Goal: Task Accomplishment & Management: Use online tool/utility

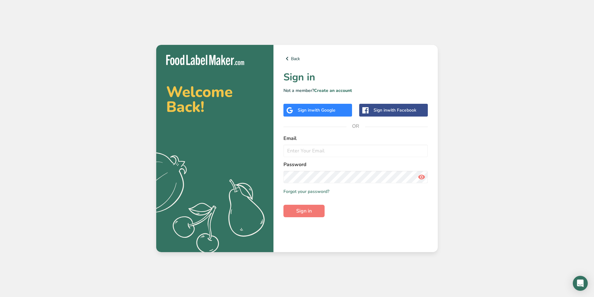
click at [313, 113] on div "Sign in with Google" at bounding box center [317, 110] width 69 height 13
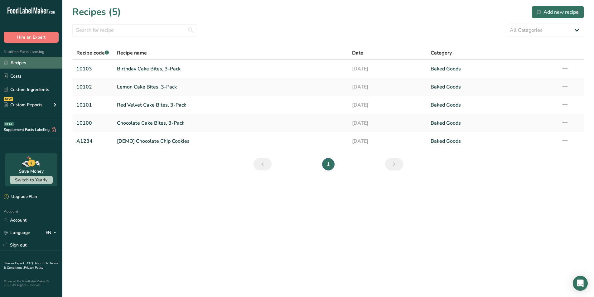
click at [37, 63] on link "Recipes" at bounding box center [31, 63] width 62 height 12
click at [22, 94] on link "Custom Ingredients" at bounding box center [31, 90] width 62 height 12
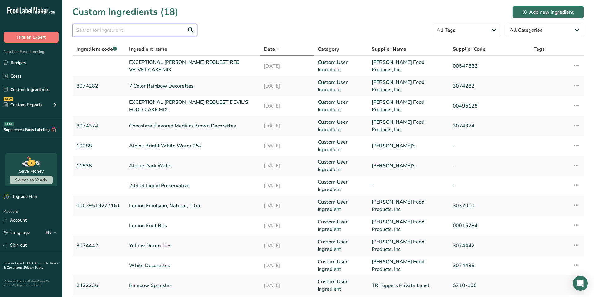
click at [148, 26] on input "text" at bounding box center [134, 30] width 125 height 12
click at [525, 14] on icon at bounding box center [524, 12] width 4 height 4
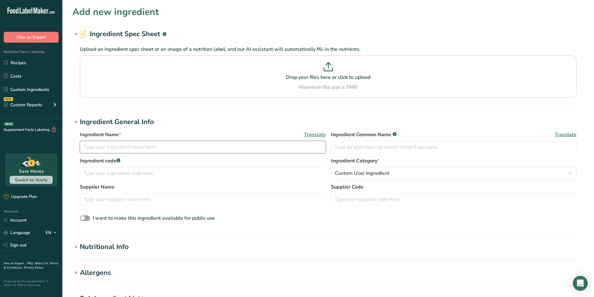
click at [154, 151] on input "text" at bounding box center [203, 147] width 246 height 12
click at [302, 82] on div "Drop your files here or click to upload Maximum file size is 5MB" at bounding box center [327, 76] width 493 height 29
click at [302, 82] on input "Drop your files here or click to upload Maximum file size is 5MB" at bounding box center [328, 76] width 497 height 42
type input "C:\fakepath\Brownie Mix.pdf"
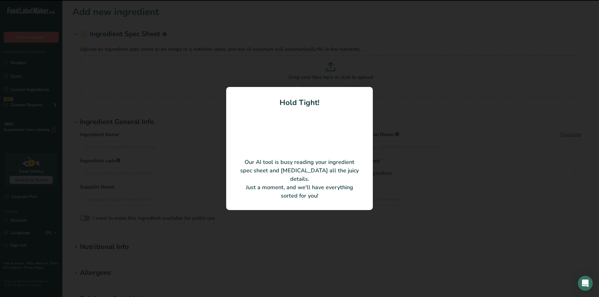
type input "Pillsbury Bakers' Plus Brownie Mix"
type input "#235363"
type input "DOT Foods Inc (EFT)"
type input "18000-39265"
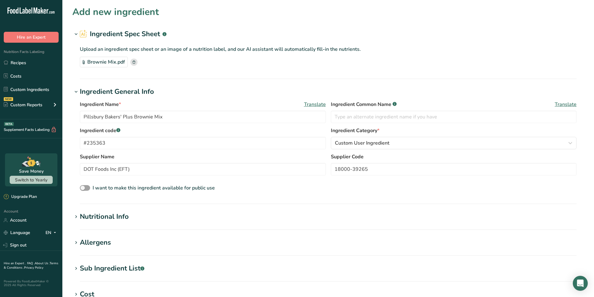
click at [76, 219] on icon at bounding box center [76, 217] width 6 height 9
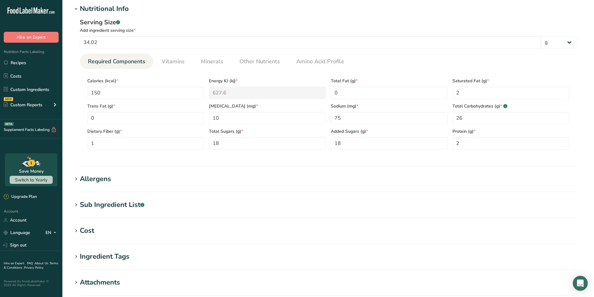
click at [73, 181] on span at bounding box center [75, 179] width 7 height 7
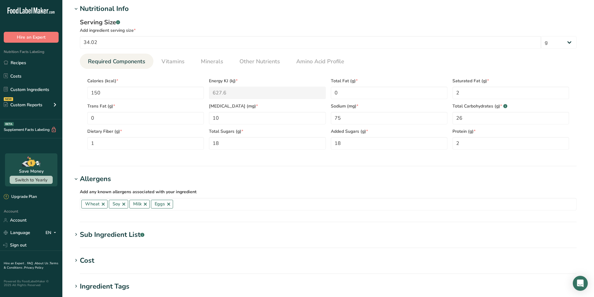
scroll to position [333, 0]
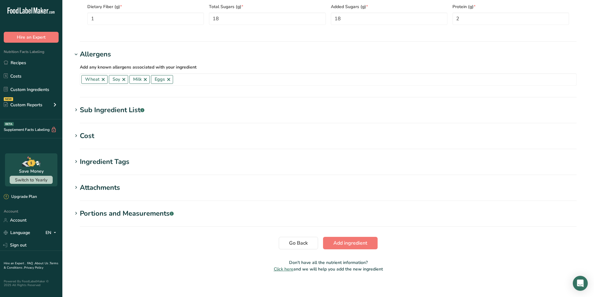
click at [77, 136] on icon at bounding box center [76, 136] width 6 height 9
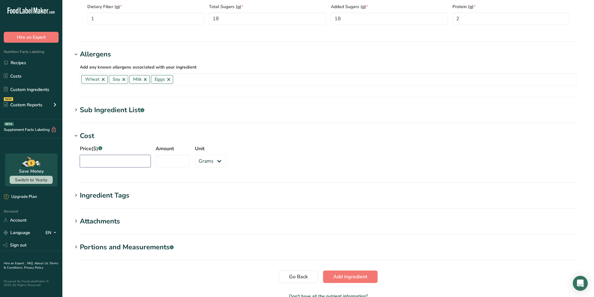
click at [117, 161] on input "Price($) .a-a{fill:#347362;}.b-a{fill:#fff;}" at bounding box center [115, 161] width 71 height 12
type input "104.53"
click at [236, 145] on div "Price($) .a-a{fill:#347362;}.b-a{fill:#fff;} 104.53 Amount Unit Grams kg mg mcg…" at bounding box center [328, 158] width 512 height 34
click at [178, 157] on input "Amount" at bounding box center [173, 161] width 34 height 12
type input "50"
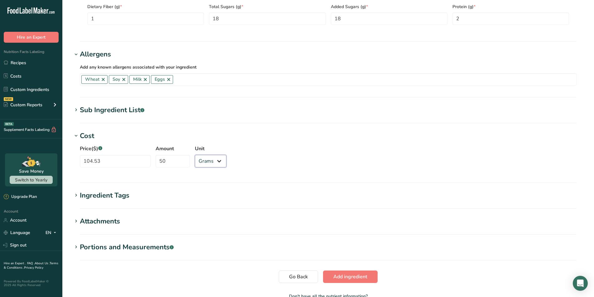
click at [204, 164] on select "Grams kg mg mcg lb oz" at bounding box center [210, 161] width 31 height 12
select select "12"
click at [195, 155] on select "Grams kg mg mcg lb oz" at bounding box center [210, 161] width 31 height 12
click at [75, 195] on icon at bounding box center [76, 195] width 6 height 9
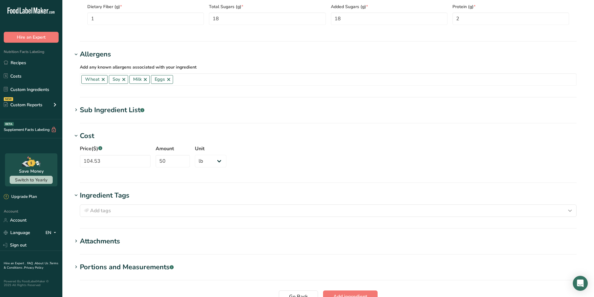
click at [75, 240] on icon at bounding box center [76, 241] width 6 height 9
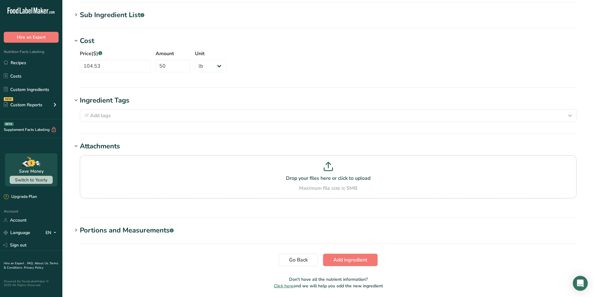
scroll to position [450, 0]
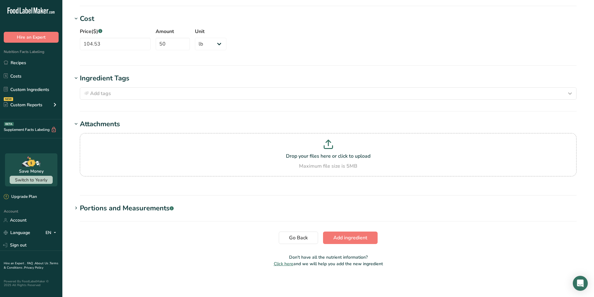
drag, startPoint x: 78, startPoint y: 208, endPoint x: 103, endPoint y: 210, distance: 25.3
click at [78, 209] on icon at bounding box center [76, 208] width 6 height 9
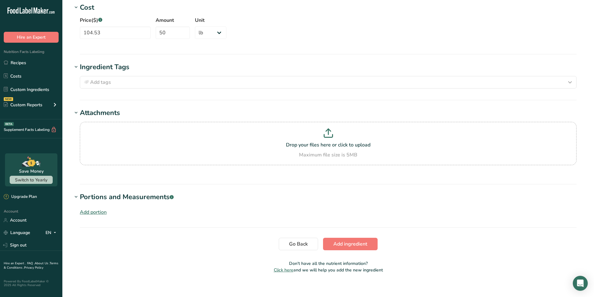
scroll to position [467, 0]
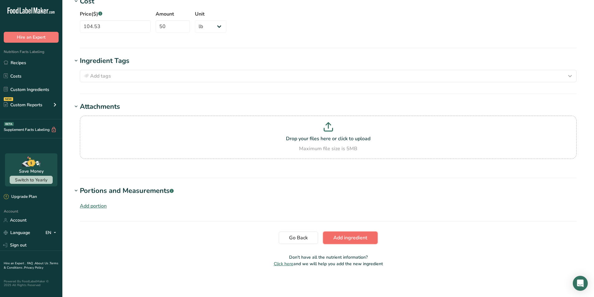
click at [350, 237] on span "Add ingredient" at bounding box center [350, 237] width 34 height 7
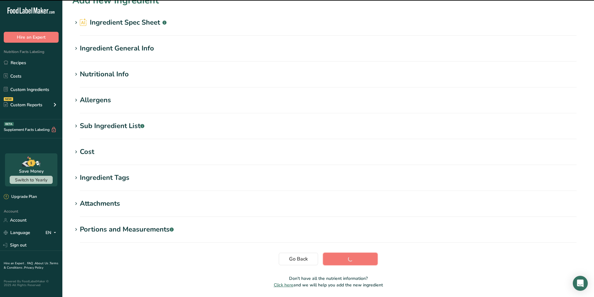
scroll to position [0, 0]
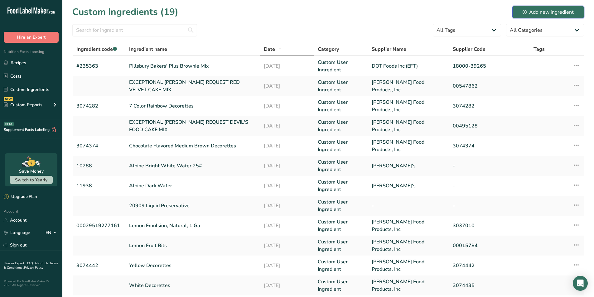
click at [531, 13] on div "Add new ingredient" at bounding box center [547, 11] width 51 height 7
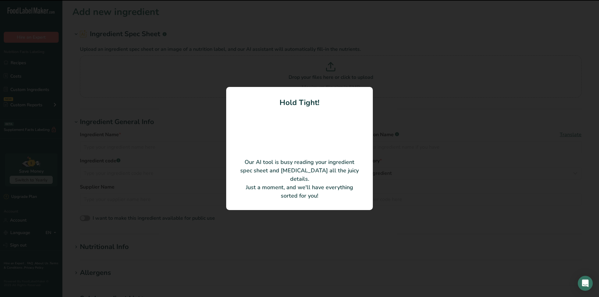
type input "Soybean Vegetable Oil"
type input "2505321"
type input "[PERSON_NAME] Food Products, Inc."
type input "2505321"
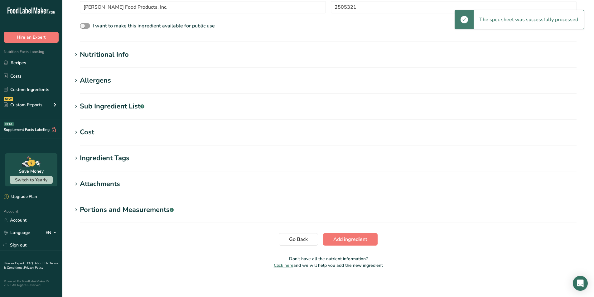
scroll to position [164, 0]
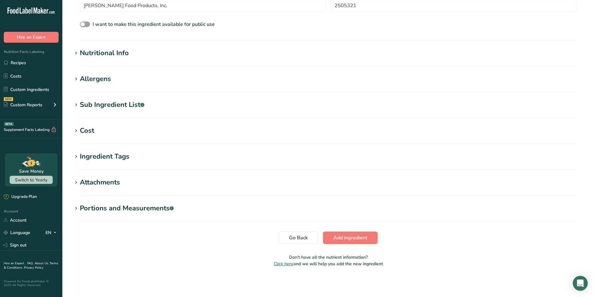
click at [72, 135] on h1 "Cost" at bounding box center [328, 131] width 512 height 10
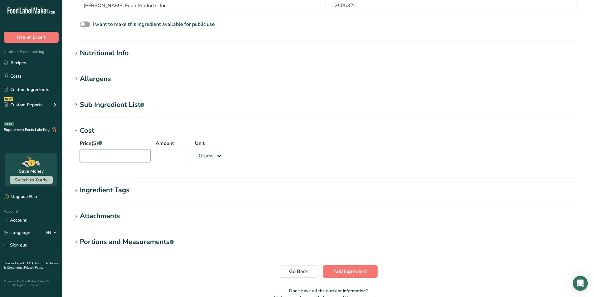
click at [118, 154] on input "Price($) .a-a{fill:#347362;}.b-a{fill:#fff;}" at bounding box center [115, 156] width 71 height 12
type input "39.84"
click at [167, 157] on input "Amount" at bounding box center [173, 156] width 34 height 12
type input "35"
click at [195, 158] on select "Grams kg mg mcg lb oz" at bounding box center [210, 156] width 31 height 12
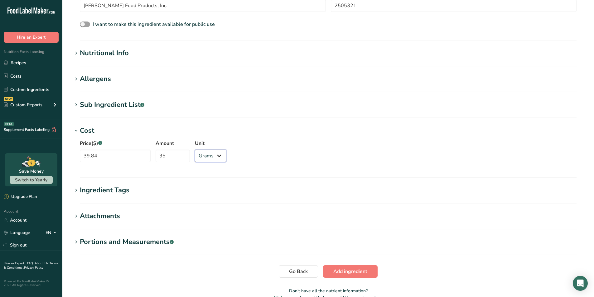
select select "12"
click at [195, 150] on select "Grams kg mg mcg lb oz" at bounding box center [210, 156] width 31 height 12
click at [347, 270] on span "Add ingredient" at bounding box center [350, 271] width 34 height 7
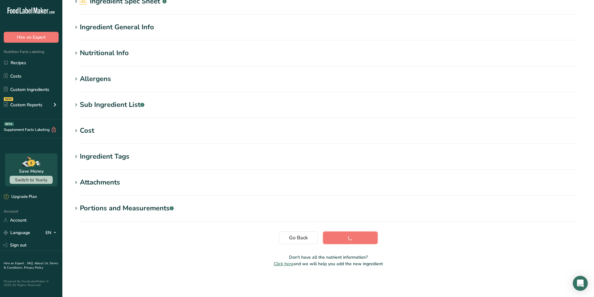
scroll to position [33, 0]
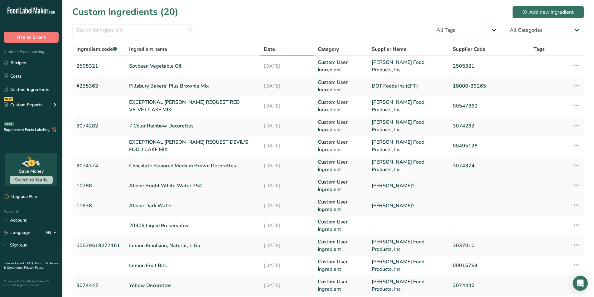
click at [178, 188] on link "Alpine Bright White Wafer 25#" at bounding box center [192, 185] width 127 height 7
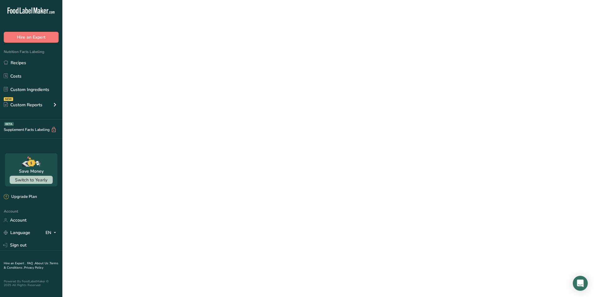
select select "12"
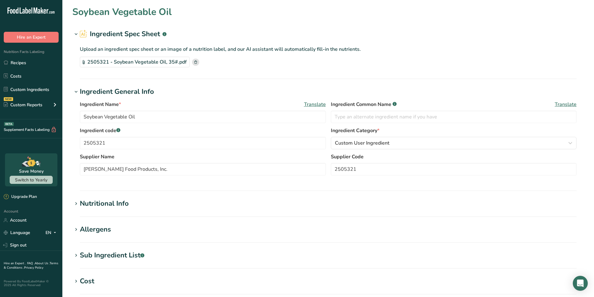
type input "Alpine Bright White Wafer 25#"
type input "10288"
type input "[PERSON_NAME]'s"
type input "52.5"
type input "25"
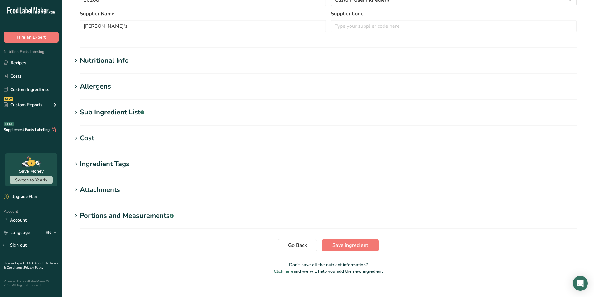
scroll to position [181, 0]
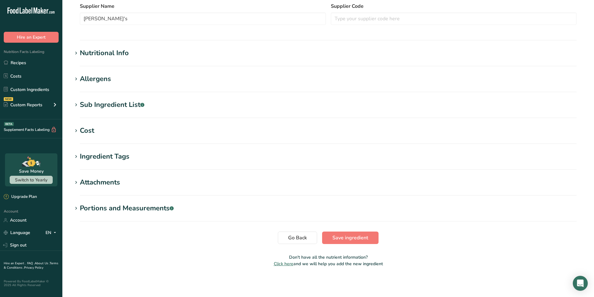
click at [73, 130] on icon at bounding box center [76, 131] width 6 height 9
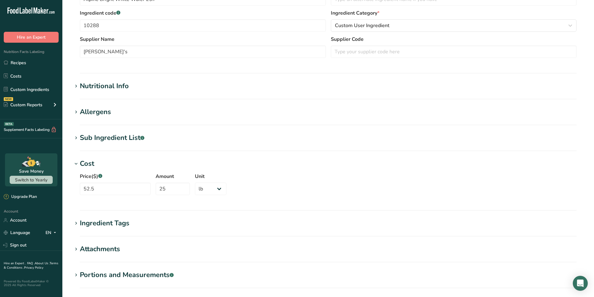
scroll to position [166, 0]
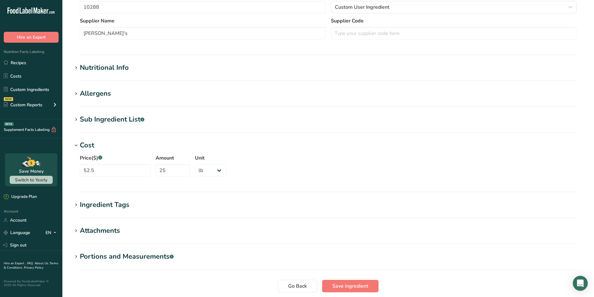
click at [113, 163] on div "Price($) .a-a{fill:#347362;}.b-a{fill:#fff;} 52.5" at bounding box center [115, 165] width 71 height 22
click at [110, 169] on input "52.5" at bounding box center [115, 170] width 71 height 12
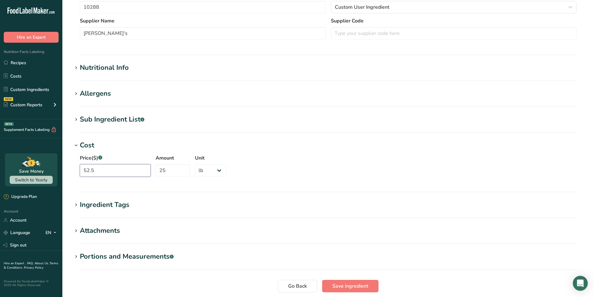
click at [110, 169] on input "52.5" at bounding box center [115, 170] width 71 height 12
type input "56.70"
click at [340, 290] on span "Save ingredient" at bounding box center [350, 285] width 36 height 7
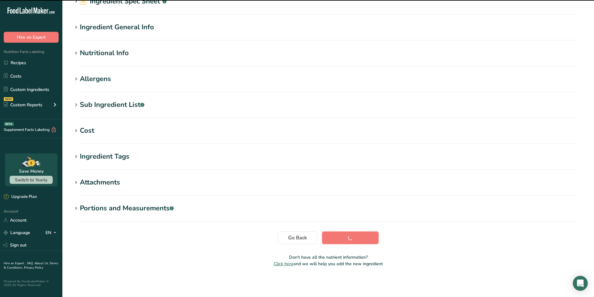
scroll to position [12, 0]
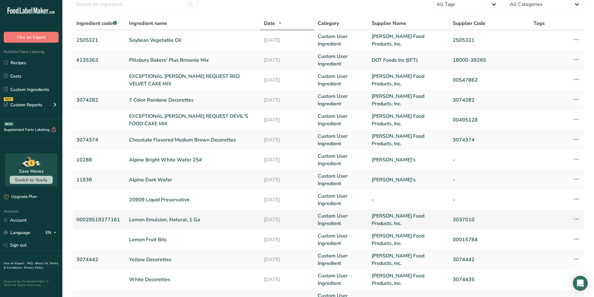
scroll to position [25, 0]
click at [190, 184] on link "Alpine Dark Wafer" at bounding box center [192, 180] width 127 height 7
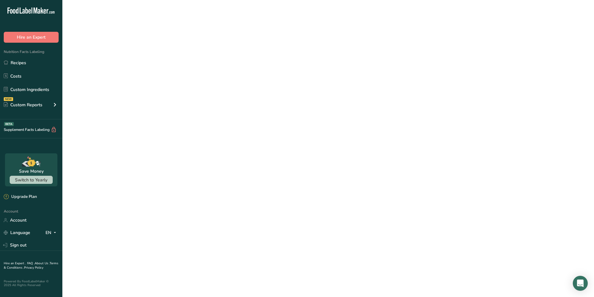
select select "12"
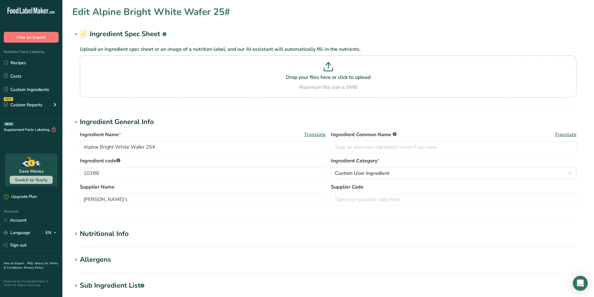
type input "Alpine Dark Wafer"
type input "11938"
type input "47.5"
type input "480"
select select
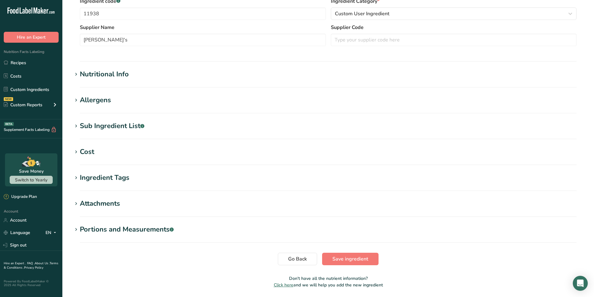
scroll to position [151, 0]
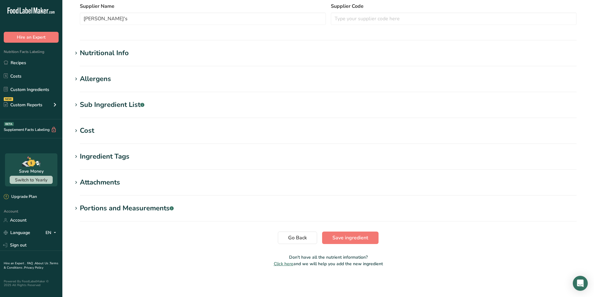
click at [79, 136] on h1 "Cost" at bounding box center [328, 131] width 512 height 10
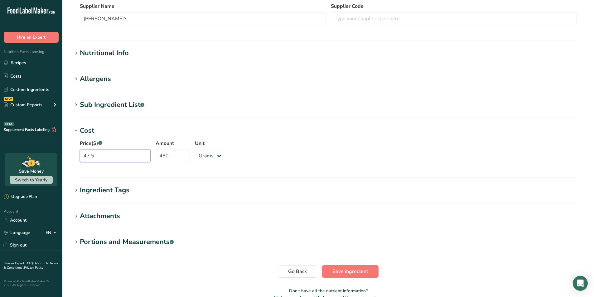
click at [129, 154] on input "47.5" at bounding box center [115, 156] width 71 height 12
type input "51.3"
click at [170, 160] on input "480" at bounding box center [173, 156] width 34 height 12
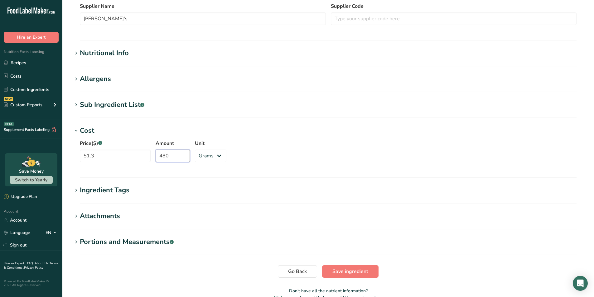
click at [170, 160] on input "480" at bounding box center [173, 156] width 34 height 12
type input "25"
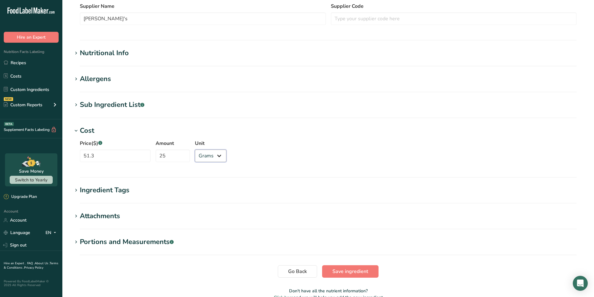
drag, startPoint x: 192, startPoint y: 154, endPoint x: 195, endPoint y: 156, distance: 4.1
click at [195, 154] on select "Grams kg mg mcg lb oz" at bounding box center [210, 156] width 31 height 12
select select "12"
click at [195, 150] on select "Grams kg mg mcg lb oz" at bounding box center [210, 156] width 31 height 12
click at [344, 272] on span "Save ingredient" at bounding box center [350, 271] width 36 height 7
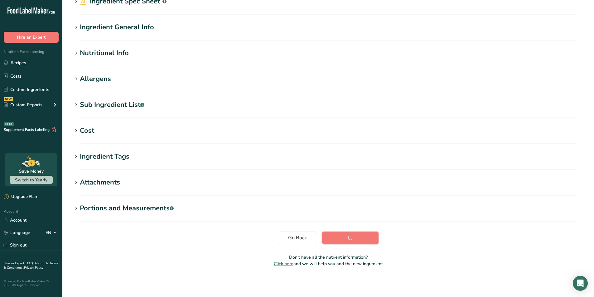
scroll to position [33, 0]
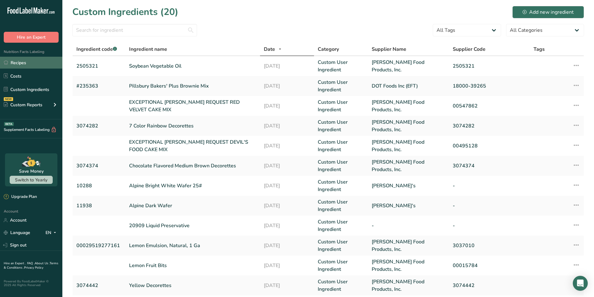
click at [20, 62] on link "Recipes" at bounding box center [31, 63] width 62 height 12
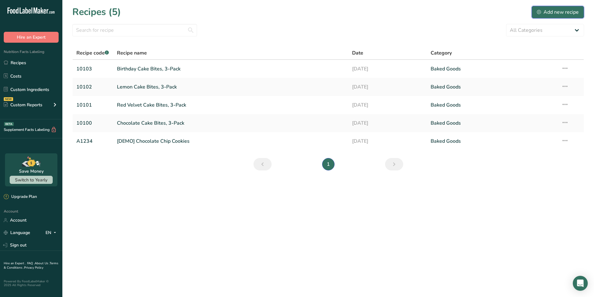
click at [546, 12] on div "Add new recipe" at bounding box center [558, 11] width 42 height 7
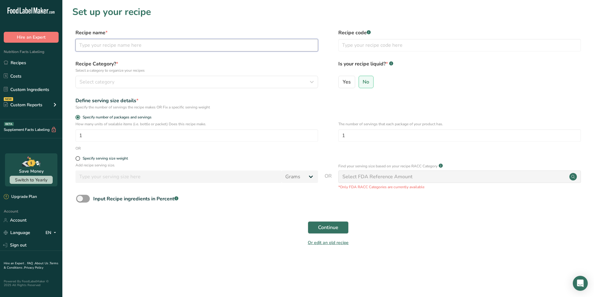
click at [110, 41] on input "text" at bounding box center [196, 45] width 243 height 12
type input "Brownie Bites"
click at [362, 42] on input "text" at bounding box center [459, 45] width 243 height 12
type input "BB-1001"
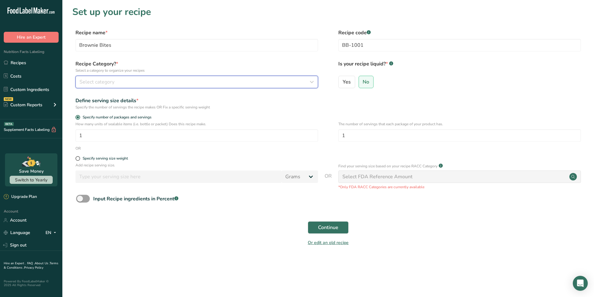
click at [125, 80] on div "Select category" at bounding box center [194, 81] width 231 height 7
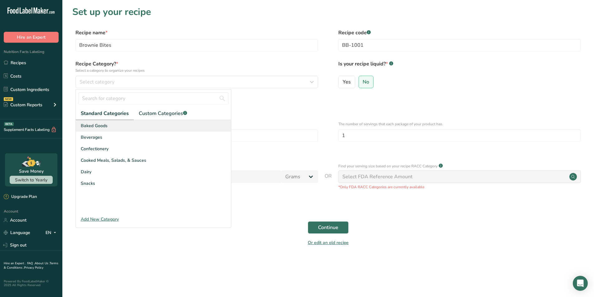
click at [117, 130] on div "Baked Goods" at bounding box center [153, 126] width 155 height 12
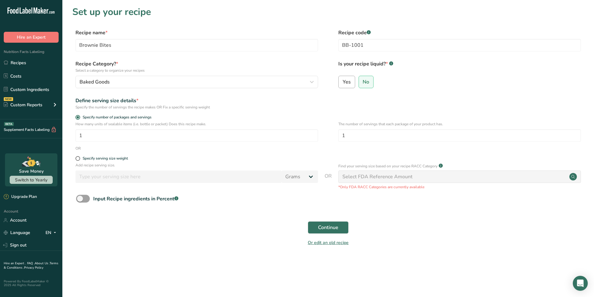
click at [353, 87] on label "Yes" at bounding box center [346, 82] width 17 height 12
click at [343, 84] on input "Yes" at bounding box center [341, 82] width 4 height 4
radio input "true"
radio input "false"
select select "22"
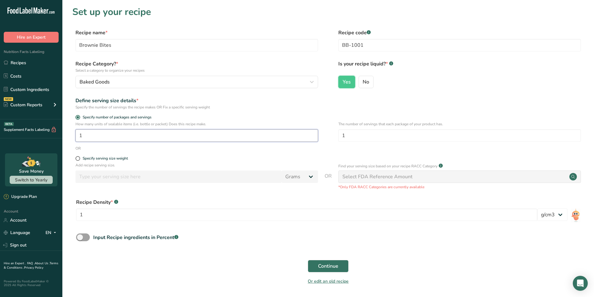
click at [108, 138] on input "1" at bounding box center [196, 135] width 243 height 12
type input "200"
click at [355, 133] on input "1" at bounding box center [459, 135] width 243 height 12
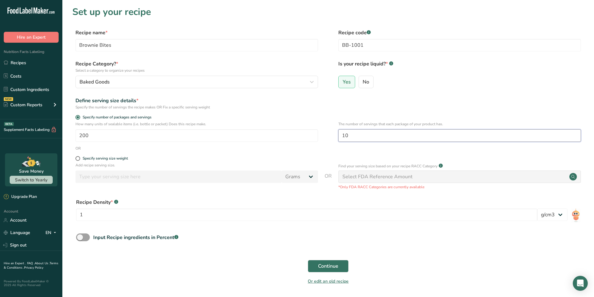
type input "10"
click at [285, 150] on div "OR" at bounding box center [328, 149] width 512 height 6
click at [253, 214] on input "1" at bounding box center [306, 215] width 461 height 12
click at [560, 214] on select "lb/ft3 g/cm3" at bounding box center [552, 215] width 30 height 12
click at [560, 215] on select "lb/ft3 g/cm3" at bounding box center [552, 215] width 30 height 12
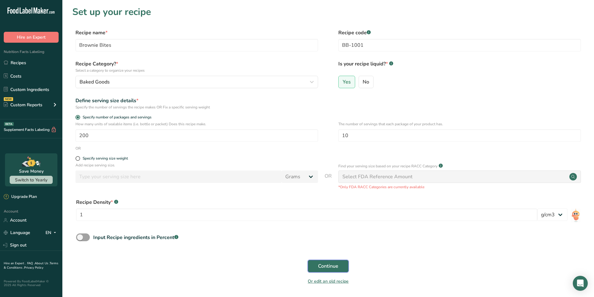
click at [314, 269] on button "Continue" at bounding box center [328, 266] width 41 height 12
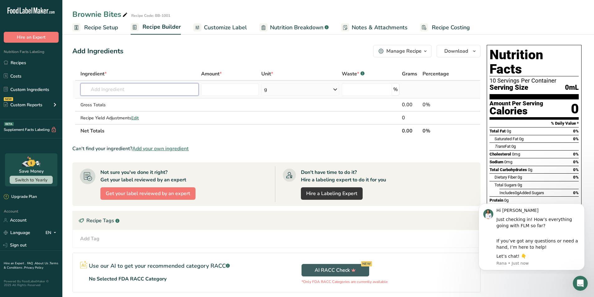
click at [129, 92] on input "text" at bounding box center [139, 89] width 118 height 12
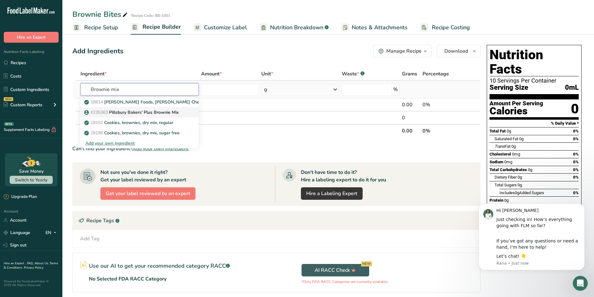
type input "Brownie mix"
click at [143, 113] on p "#235363 Pillsbury Bakers' Plus Brownie Mix" at bounding box center [131, 112] width 93 height 7
type input "Pillsbury Bakers' Plus Brownie Mix"
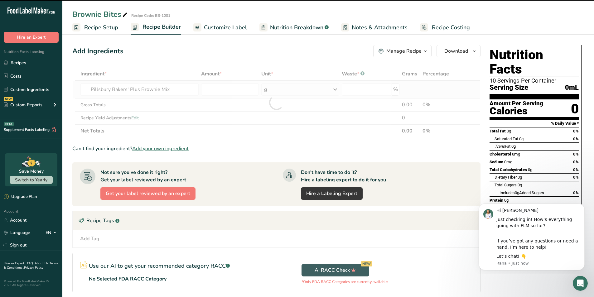
type input "0"
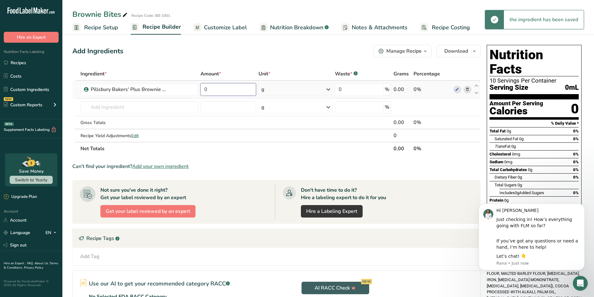
click at [235, 91] on input "0" at bounding box center [228, 89] width 56 height 12
type input "50"
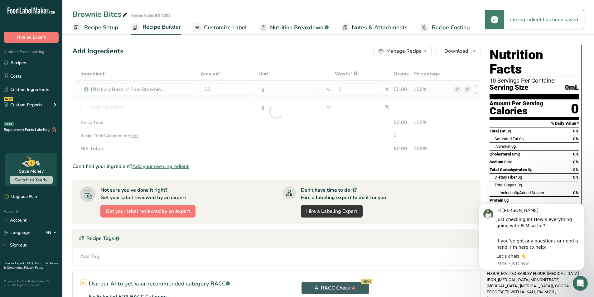
click at [272, 94] on div "Ingredient * Amount * Unit * Waste * .a-a{fill:#347362;}.b-a{fill:#fff;} Grams …" at bounding box center [276, 111] width 408 height 88
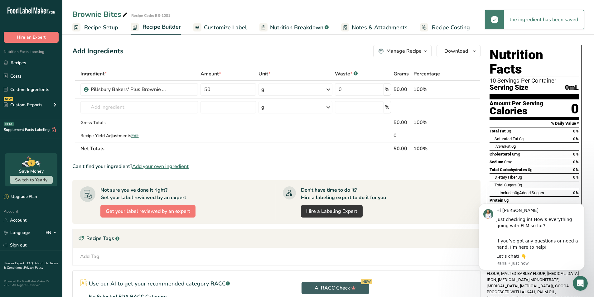
click at [284, 91] on div "g" at bounding box center [295, 89] width 74 height 12
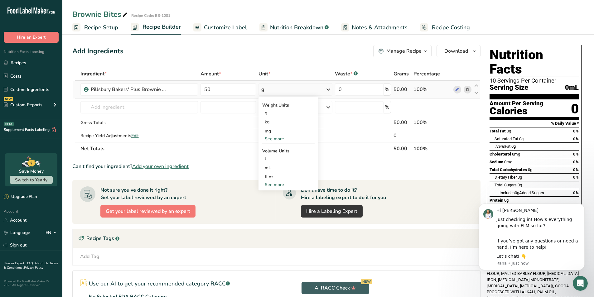
click at [269, 141] on div "See more" at bounding box center [288, 139] width 52 height 7
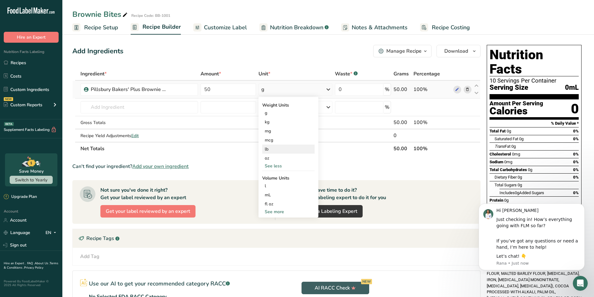
click at [272, 152] on div "lb" at bounding box center [288, 149] width 52 height 9
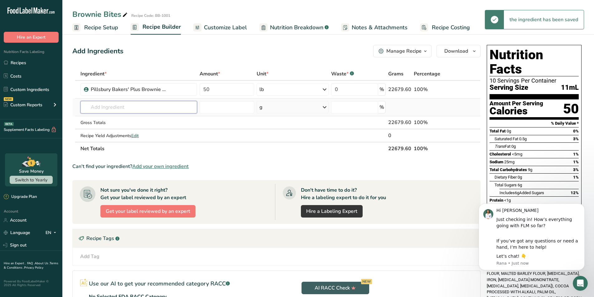
click at [166, 104] on input "text" at bounding box center [138, 107] width 117 height 12
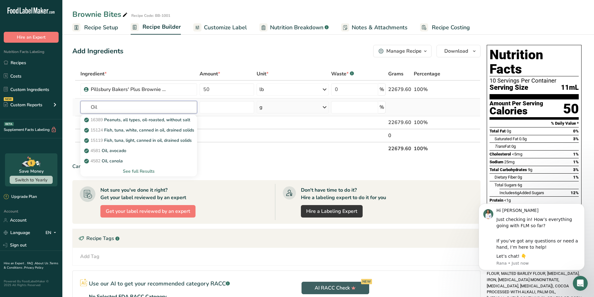
type input "Oil"
click at [142, 171] on div "See full Results" at bounding box center [138, 171] width 107 height 7
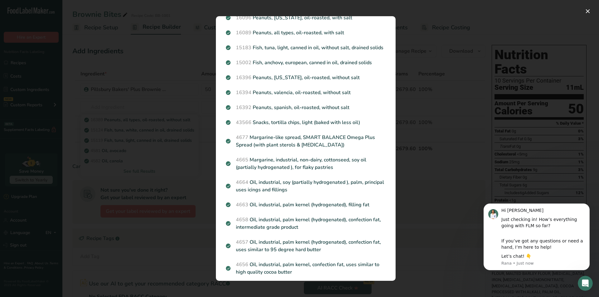
scroll to position [333, 0]
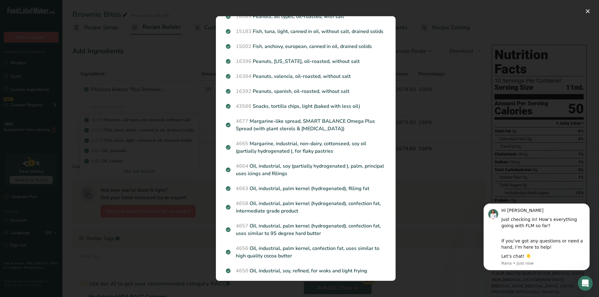
click at [164, 123] on div "Search results modal" at bounding box center [299, 148] width 599 height 297
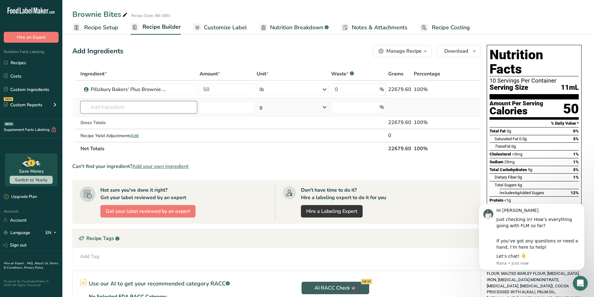
click at [107, 112] on input "text" at bounding box center [138, 107] width 117 height 12
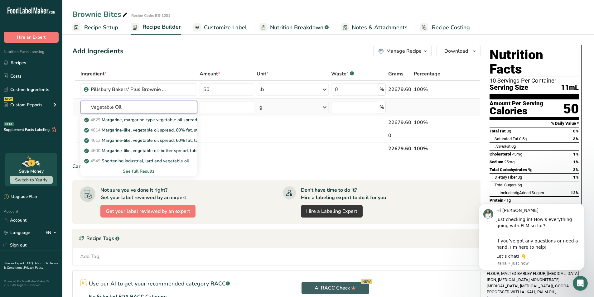
type input "Vegetable Oil"
click at [130, 170] on div "See full Results" at bounding box center [138, 171] width 107 height 7
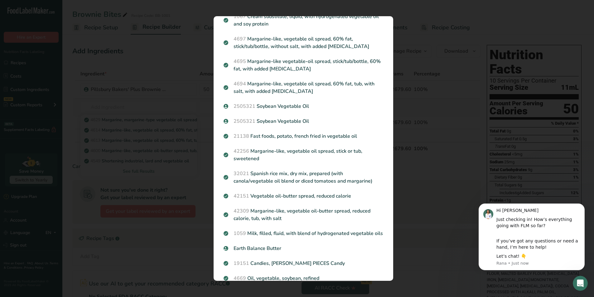
scroll to position [348, 0]
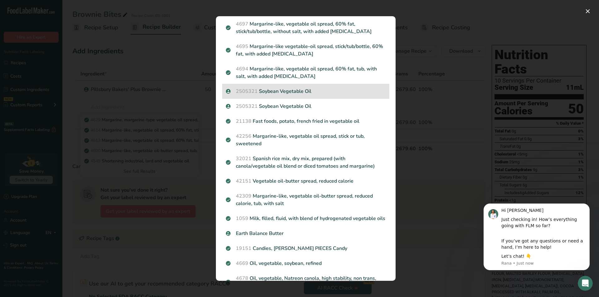
click at [301, 95] on p "2505321 Soybean Vegetable Oil" at bounding box center [306, 91] width 160 height 7
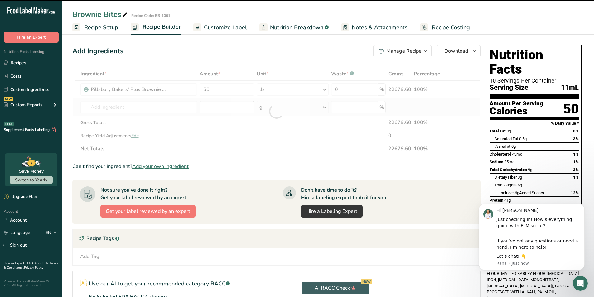
type input "0"
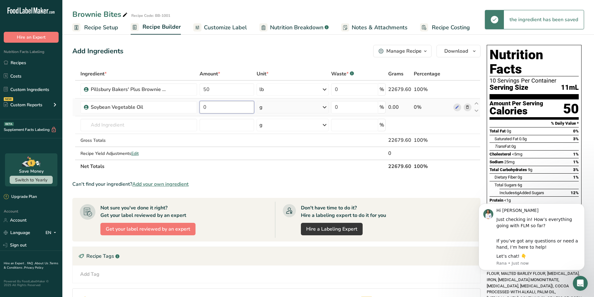
click at [234, 111] on input "0" at bounding box center [227, 107] width 55 height 12
click at [230, 103] on input "0" at bounding box center [227, 107] width 55 height 12
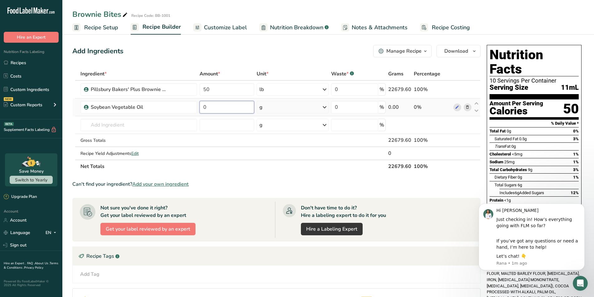
click at [230, 103] on input "0" at bounding box center [227, 107] width 55 height 12
type input "6"
click at [266, 103] on div "Ingredient * Amount * Unit * Waste * .a-a{fill:#347362;}.b-a{fill:#fff;} Grams …" at bounding box center [276, 120] width 408 height 106
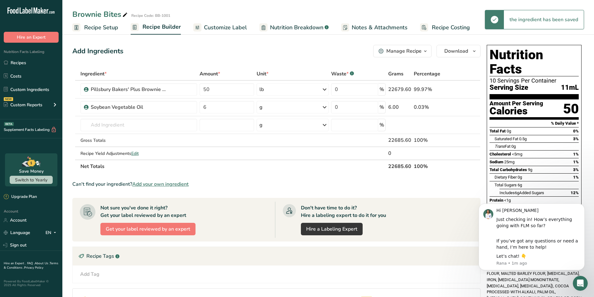
click at [290, 108] on div "g" at bounding box center [293, 107] width 72 height 12
click at [275, 156] on div "See more" at bounding box center [286, 156] width 52 height 7
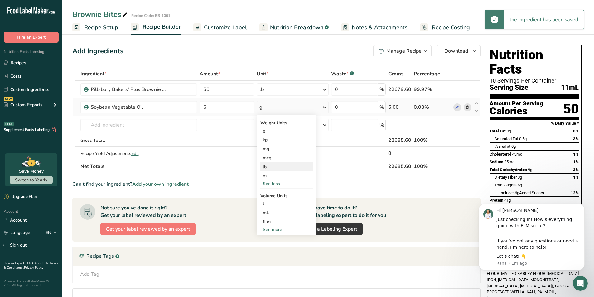
click at [272, 165] on div "lb" at bounding box center [286, 166] width 52 height 9
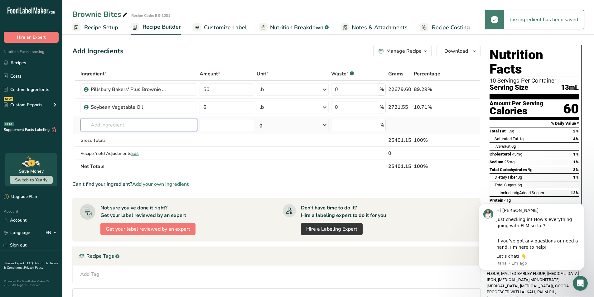
click at [155, 127] on input "text" at bounding box center [138, 125] width 117 height 12
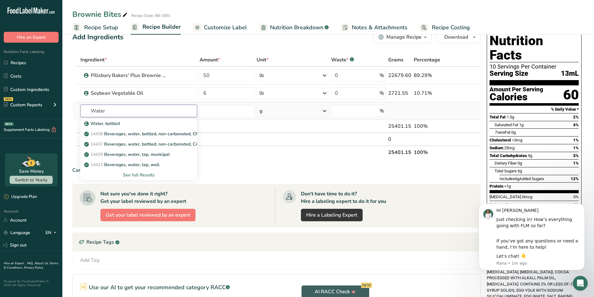
scroll to position [0, 0]
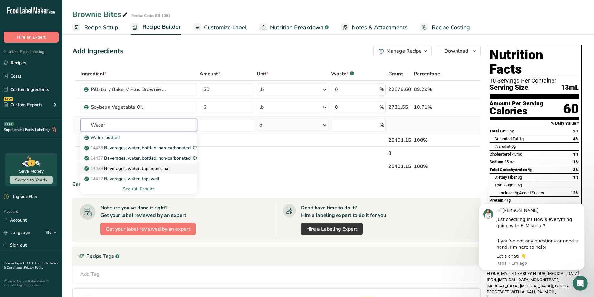
type input "Water"
click at [144, 166] on p "14429 [GEOGRAPHIC_DATA], water, tap, municipal" at bounding box center [127, 168] width 84 height 7
type input "Beverages, water, tap, municipal"
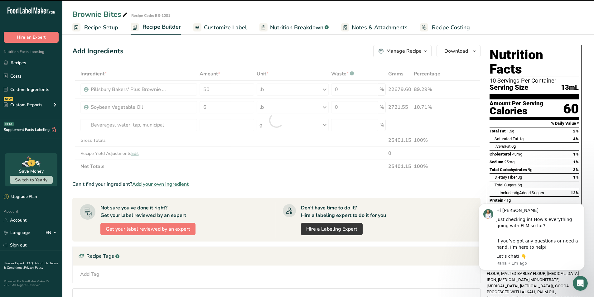
type input "0"
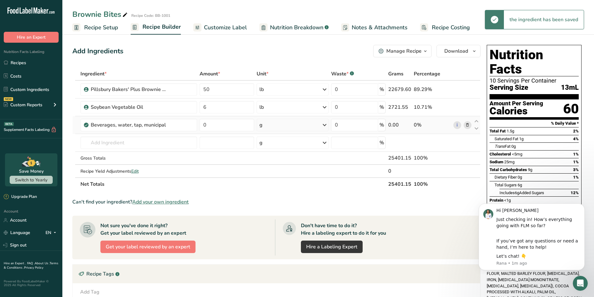
click at [280, 125] on div "g" at bounding box center [293, 125] width 72 height 12
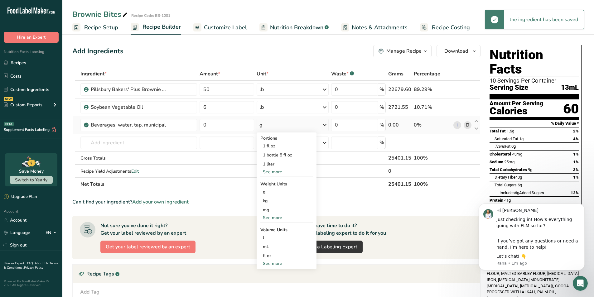
click at [276, 169] on div "See more" at bounding box center [286, 172] width 52 height 7
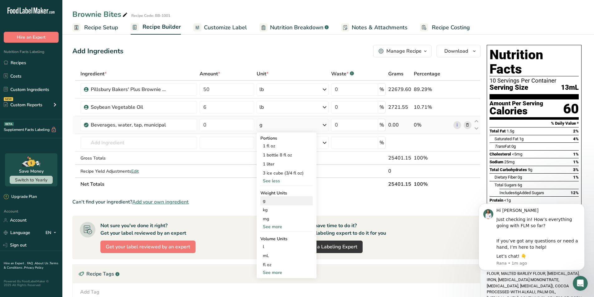
drag, startPoint x: 277, startPoint y: 216, endPoint x: 282, endPoint y: 199, distance: 18.1
click at [276, 181] on div "See less" at bounding box center [286, 181] width 52 height 7
click at [278, 173] on div "See more" at bounding box center [286, 172] width 52 height 7
click at [269, 275] on div "See more" at bounding box center [286, 272] width 52 height 7
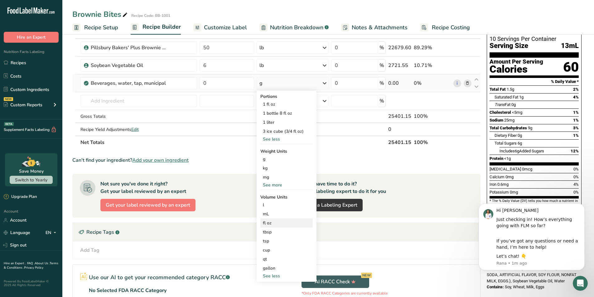
scroll to position [41, 0]
click at [277, 139] on div "See less" at bounding box center [286, 139] width 52 height 7
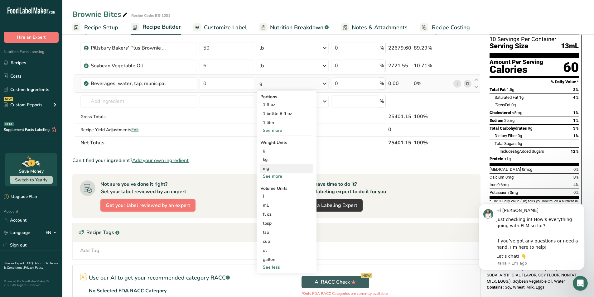
click at [271, 172] on div "mg" at bounding box center [286, 168] width 52 height 9
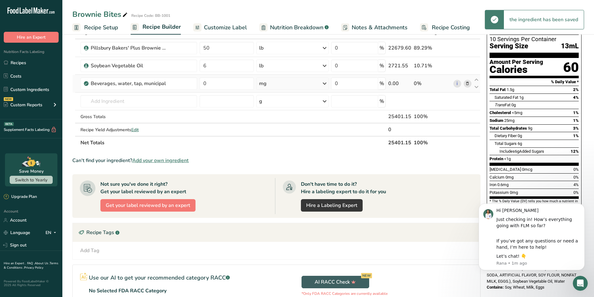
click at [277, 84] on div "mg" at bounding box center [292, 83] width 72 height 12
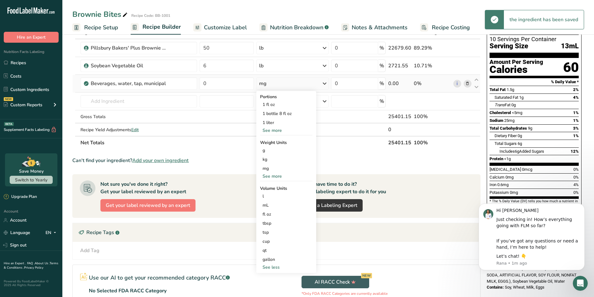
click at [272, 175] on div "See more" at bounding box center [286, 176] width 52 height 7
click at [269, 186] on div "lb" at bounding box center [286, 186] width 52 height 9
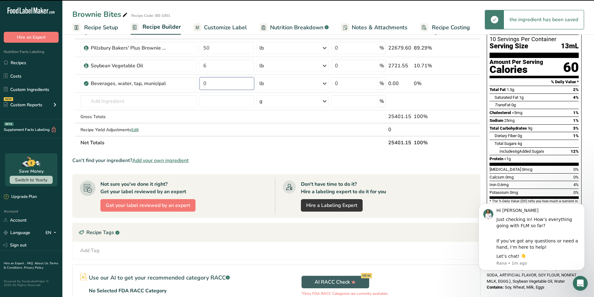
click at [227, 84] on input "0" at bounding box center [227, 83] width 55 height 12
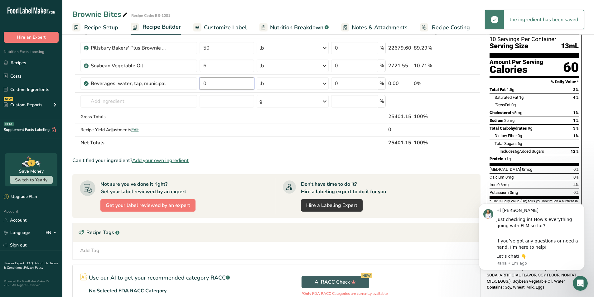
click at [227, 84] on input "0" at bounding box center [227, 83] width 55 height 12
type input "15"
click at [232, 147] on div "Ingredient * Amount * Unit * Waste * .a-a{fill:#347362;}.b-a{fill:#fff;} Grams …" at bounding box center [276, 87] width 408 height 123
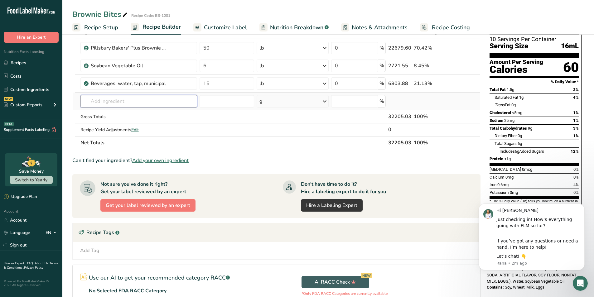
click at [123, 105] on input "text" at bounding box center [138, 101] width 117 height 12
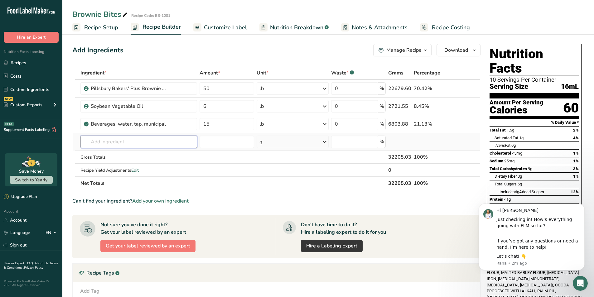
scroll to position [0, 0]
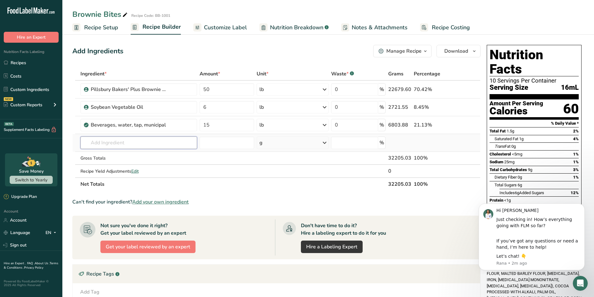
click at [125, 142] on input "text" at bounding box center [138, 143] width 117 height 12
type input "L"
type input "W"
type input "D"
type input "Dark Wafer"
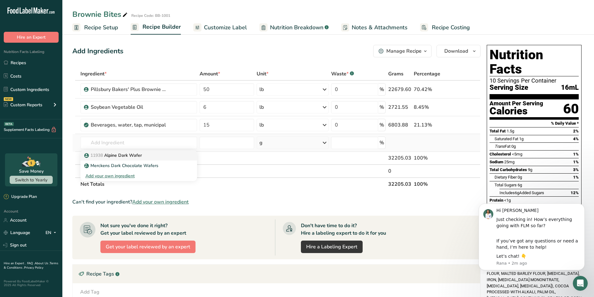
click at [116, 156] on p "11938 Alpine Dark Wafer" at bounding box center [113, 155] width 56 height 7
type input "Alpine Dark Wafer"
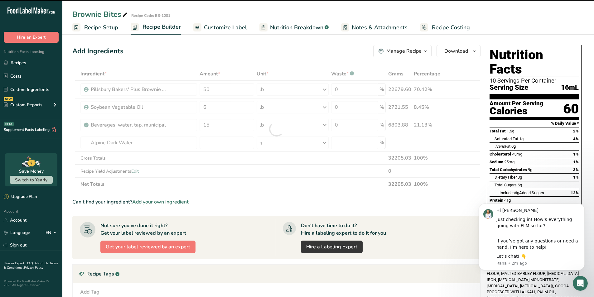
type input "0"
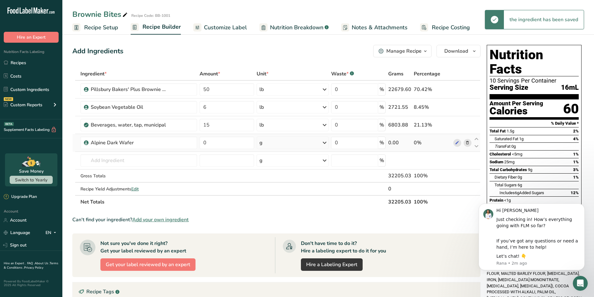
click at [274, 144] on div "g" at bounding box center [293, 143] width 72 height 12
click at [280, 192] on div "See more" at bounding box center [286, 192] width 52 height 7
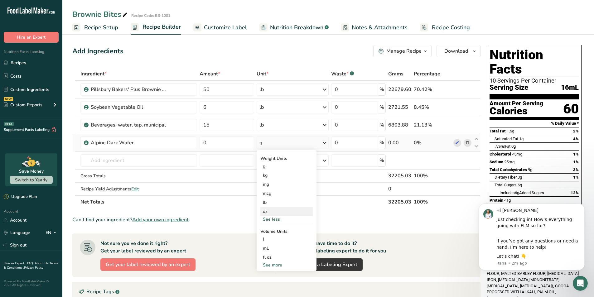
click at [273, 212] on div "oz" at bounding box center [286, 211] width 52 height 9
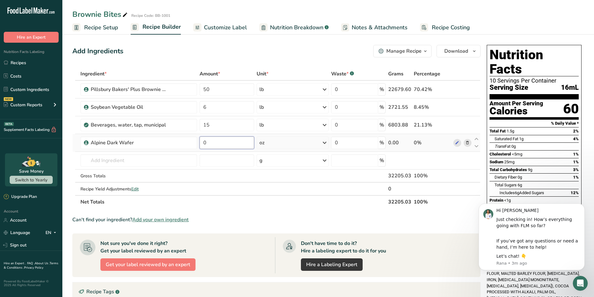
click at [220, 144] on input "0" at bounding box center [227, 143] width 55 height 12
type input "900"
click at [247, 220] on div "Can't find your ingredient? Add your own ingredient" at bounding box center [276, 219] width 408 height 7
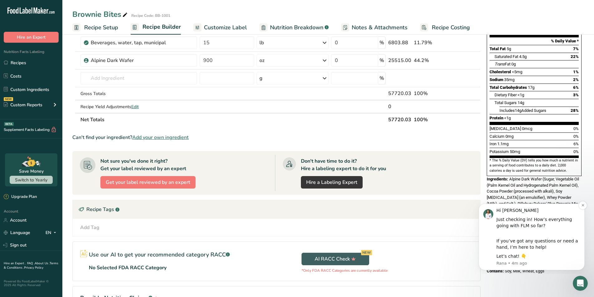
scroll to position [83, 0]
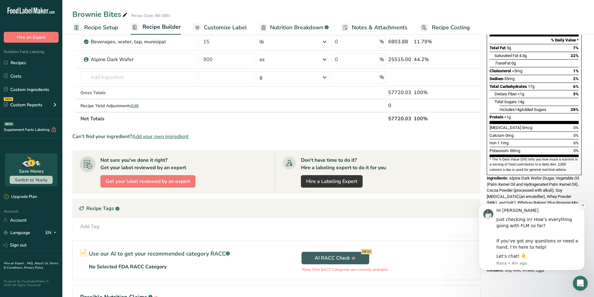
click at [582, 206] on icon "Dismiss notification" at bounding box center [582, 205] width 3 height 3
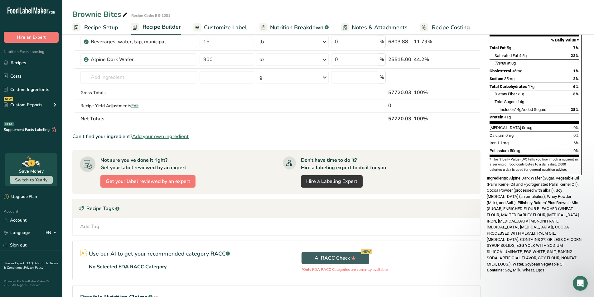
drag, startPoint x: 544, startPoint y: 250, endPoint x: 493, endPoint y: 166, distance: 97.7
click at [493, 166] on div "Nutrition Facts 10 Servings Per Container Serving Size 29mL Amount Per Serving …" at bounding box center [534, 117] width 100 height 317
click at [513, 190] on span "Alpine Dark Wafer (Sugar, Vegetable Oil (Palm Kernel Oil and Hydrogenated Palm …" at bounding box center [534, 221] width 95 height 91
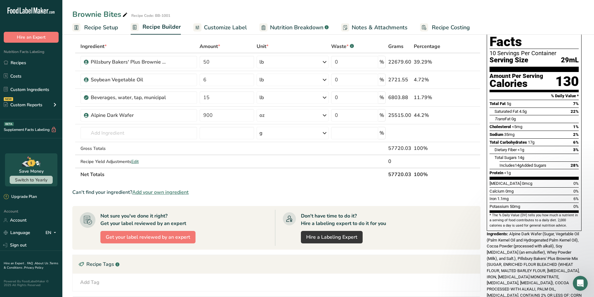
scroll to position [41, 0]
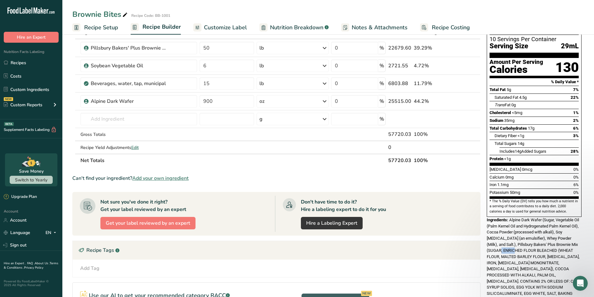
drag, startPoint x: 496, startPoint y: 235, endPoint x: 513, endPoint y: 235, distance: 17.1
click at [513, 235] on span "Alpine Dark Wafer (Sugar, Vegetable Oil (Palm Kernel Oil and Hydrogenated Palm …" at bounding box center [534, 263] width 95 height 91
click at [505, 247] on span "Alpine Dark Wafer (Sugar, Vegetable Oil (Palm Kernel Oil and Hydrogenated Palm …" at bounding box center [534, 263] width 95 height 91
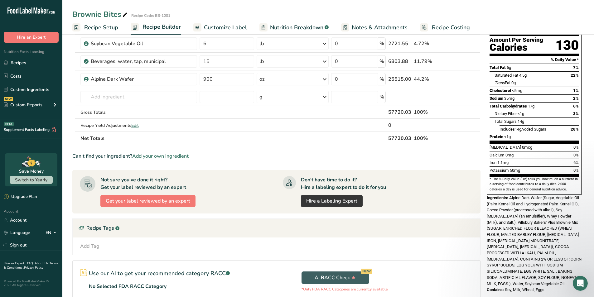
scroll to position [83, 0]
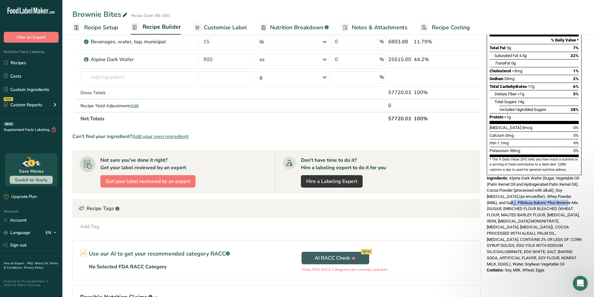
drag, startPoint x: 485, startPoint y: 189, endPoint x: 550, endPoint y: 190, distance: 65.2
click at [550, 190] on div "Nutrition Facts 10 Servings Per Container Serving Size 29mL Amount Per Serving …" at bounding box center [534, 117] width 100 height 317
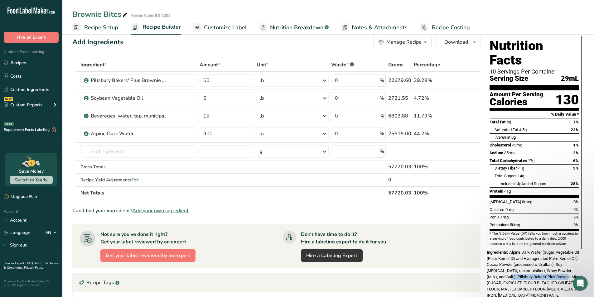
scroll to position [0, 0]
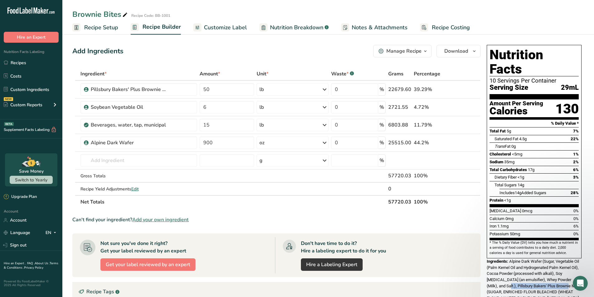
click at [453, 28] on span "Recipe Costing" at bounding box center [451, 27] width 38 height 8
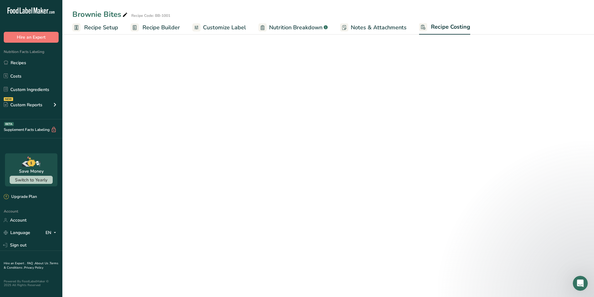
select select "12"
select select "5"
select select "12"
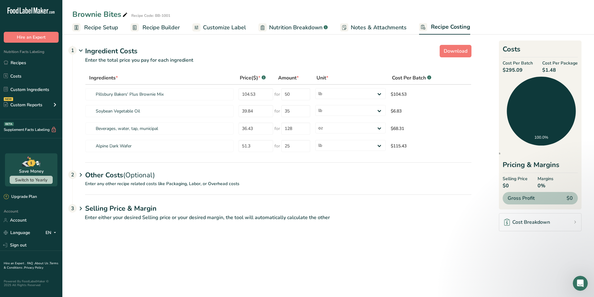
click at [79, 176] on icon at bounding box center [80, 175] width 7 height 12
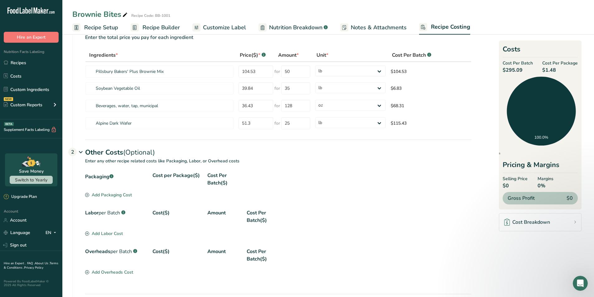
scroll to position [41, 0]
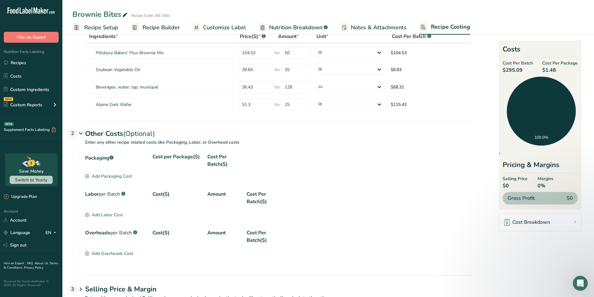
click at [172, 196] on div "Cost($)" at bounding box center [177, 197] width 50 height 15
click at [137, 200] on div "Labor per Batch .a-a{fill:#347362;}.b-a{fill:#fff;}" at bounding box center [116, 197] width 62 height 15
click at [104, 214] on div "Add Labor Cost" at bounding box center [104, 215] width 38 height 7
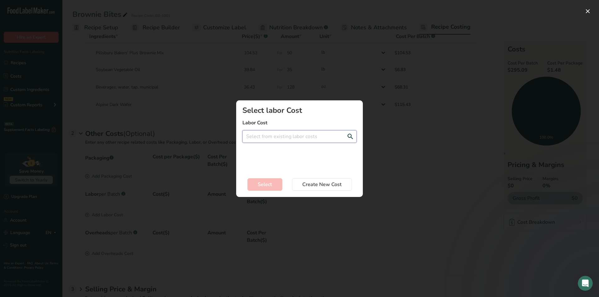
click at [281, 140] on input "Add New Recipe Cost Modal" at bounding box center [299, 136] width 114 height 12
type input "B"
click at [288, 137] on input "Add New Recipe Cost Modal" at bounding box center [299, 136] width 114 height 12
drag, startPoint x: 288, startPoint y: 180, endPoint x: 290, endPoint y: 178, distance: 3.3
click at [287, 180] on span "per Hour" at bounding box center [287, 180] width 18 height 6
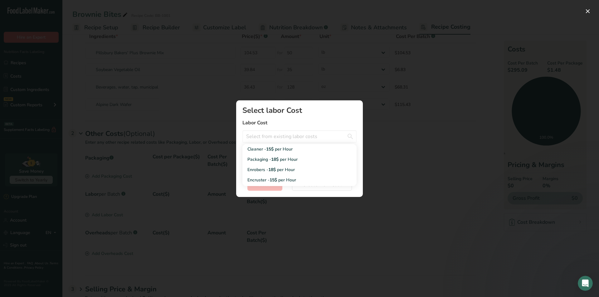
type input "Encruster - 15$ per Hour"
click at [286, 158] on input "Add New Recipe Cost Modal" at bounding box center [299, 159] width 114 height 12
type input "1"
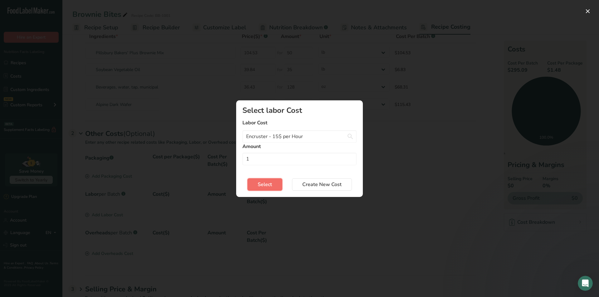
click at [270, 185] on span "Select" at bounding box center [264, 184] width 14 height 7
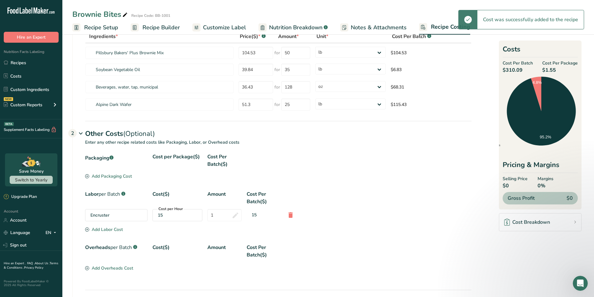
click at [101, 229] on div "Add Labor Cost" at bounding box center [104, 229] width 38 height 7
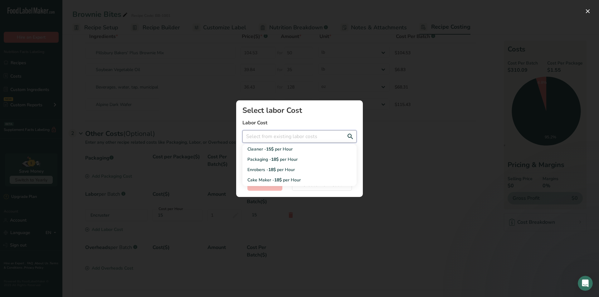
click at [290, 137] on input "Add New Recipe Cost Modal" at bounding box center [299, 136] width 114 height 12
click at [276, 170] on span "18$" at bounding box center [271, 170] width 7 height 6
type input "Enrobers - 18$ per Hour"
click at [262, 161] on input "Add New Recipe Cost Modal" at bounding box center [299, 159] width 114 height 12
type input "1"
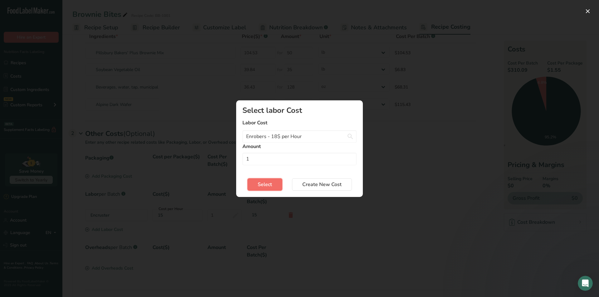
click at [267, 185] on span "Select" at bounding box center [264, 184] width 14 height 7
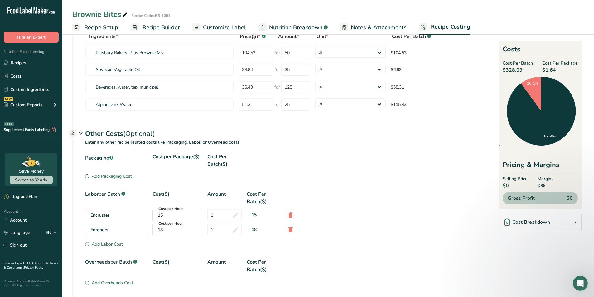
click at [108, 247] on div "Add Labor Cost" at bounding box center [104, 244] width 38 height 7
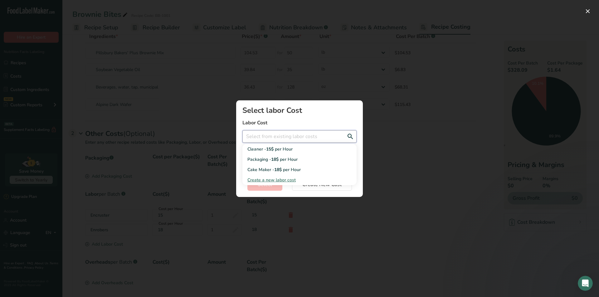
click at [271, 142] on input "Add New Recipe Cost Modal" at bounding box center [299, 136] width 114 height 12
click at [263, 157] on div "Packaging - 18$ per Hour" at bounding box center [294, 159] width 94 height 7
type input "Packaging - 18$ per Hour"
click at [260, 163] on input "Add New Recipe Cost Modal" at bounding box center [299, 159] width 114 height 12
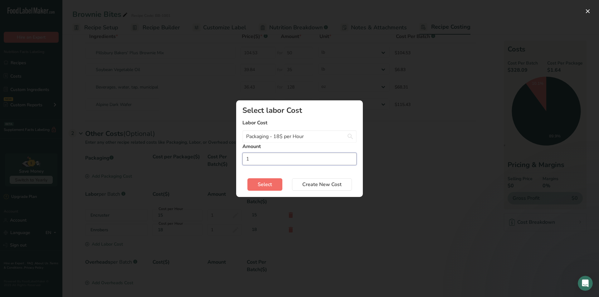
type input "1"
click at [279, 186] on button "Select" at bounding box center [264, 184] width 35 height 12
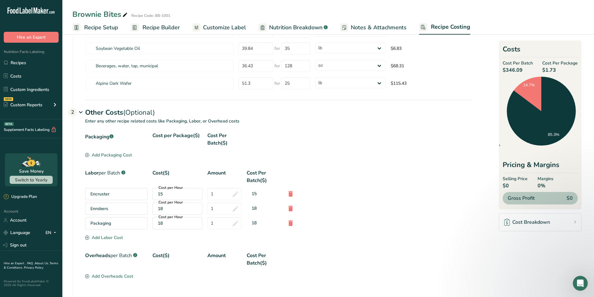
scroll to position [108, 0]
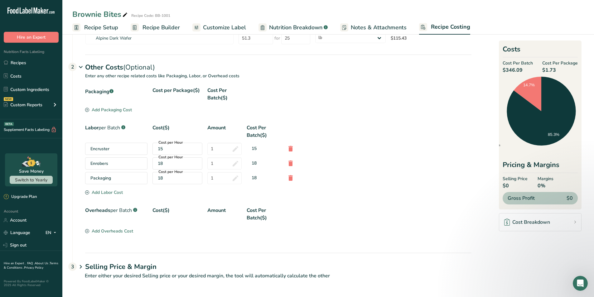
click at [85, 265] on h1 "Selling Price & Margin" at bounding box center [278, 267] width 386 height 10
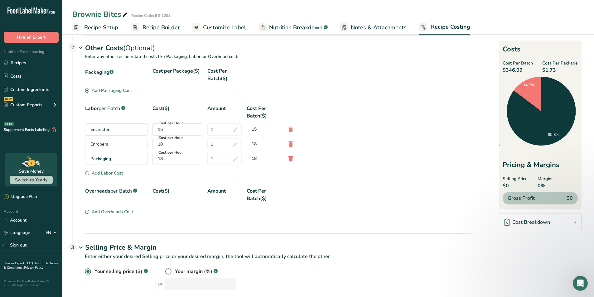
scroll to position [138, 0]
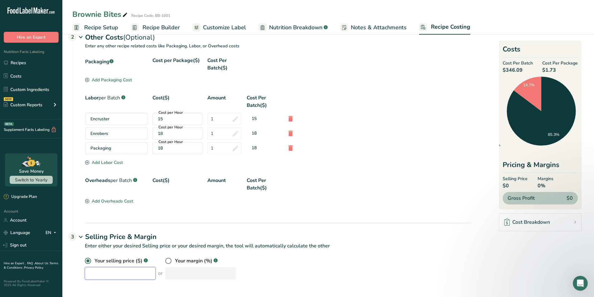
drag, startPoint x: 126, startPoint y: 275, endPoint x: 134, endPoint y: 272, distance: 8.7
click at [126, 275] on input "number" at bounding box center [120, 273] width 71 height 12
click at [165, 262] on span at bounding box center [168, 261] width 6 height 6
click at [165, 262] on input "radio" at bounding box center [167, 261] width 4 height 4
radio input "true"
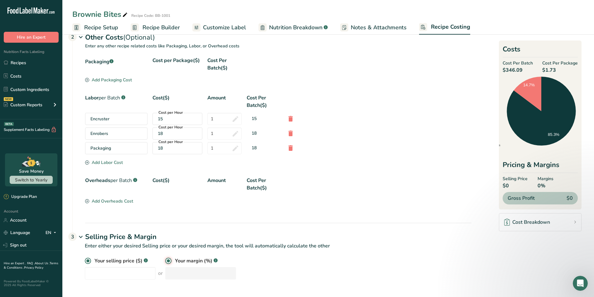
radio input "false"
click at [168, 270] on input "number" at bounding box center [200, 273] width 71 height 12
type input "50"
click at [190, 272] on input "50" at bounding box center [200, 273] width 71 height 12
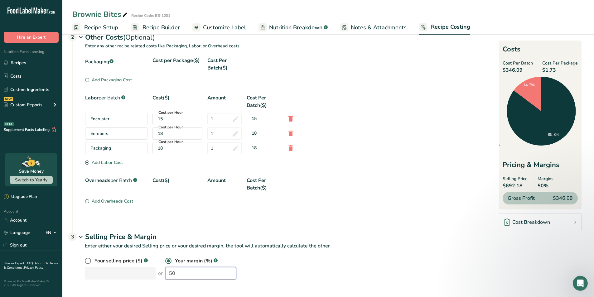
click at [190, 272] on input "50" at bounding box center [200, 273] width 71 height 12
click at [296, 235] on h1 "Selling Price & Margin" at bounding box center [278, 237] width 386 height 10
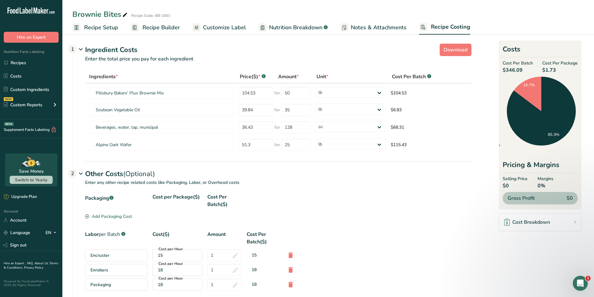
scroll to position [0, 0]
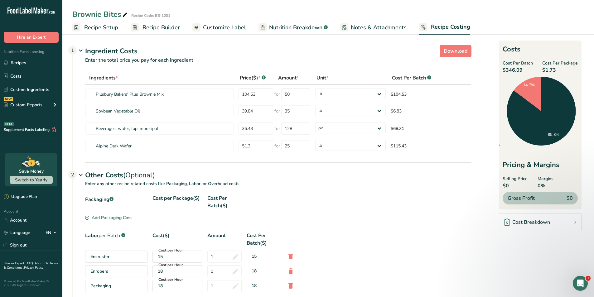
click at [422, 187] on p "Enter any other recipe related costs like Packaging, Labor, or Overhead costs" at bounding box center [272, 187] width 399 height 14
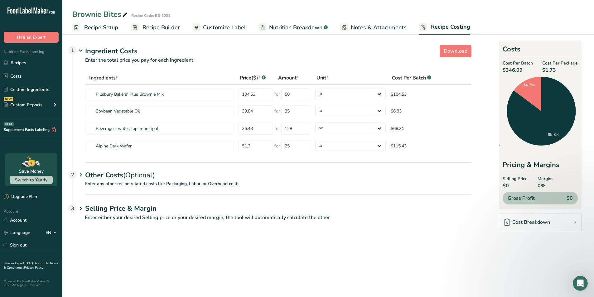
click at [422, 187] on p "Enter any other recipe related costs like Packaging, Labor, or Overhead costs" at bounding box center [272, 187] width 399 height 14
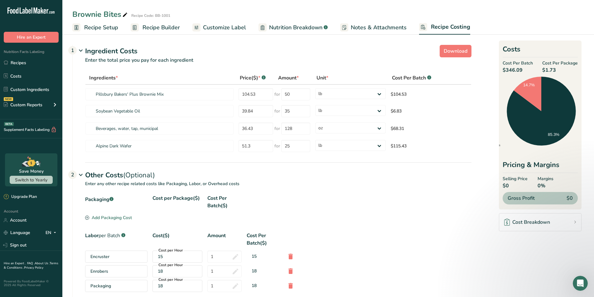
click at [422, 187] on p "Enter any other recipe related costs like Packaging, Labor, or Overhead costs" at bounding box center [272, 187] width 399 height 14
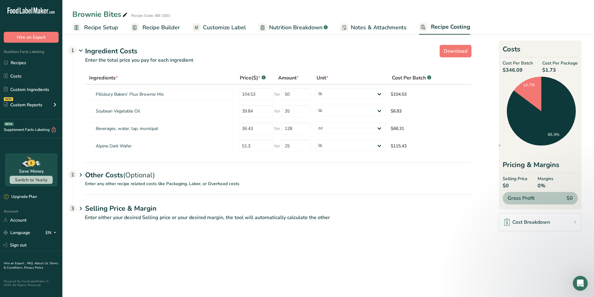
click at [561, 199] on div "Gross Profit $0" at bounding box center [540, 198] width 75 height 12
click at [545, 222] on div "Cost Breakdown" at bounding box center [527, 222] width 46 height 7
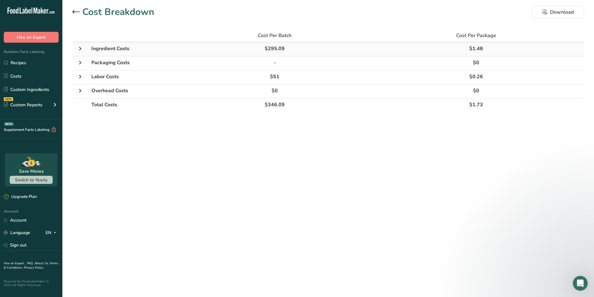
click at [80, 51] on icon at bounding box center [79, 48] width 7 height 11
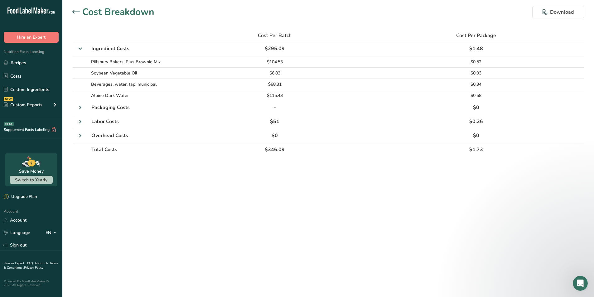
click at [75, 13] on icon at bounding box center [75, 12] width 7 height 4
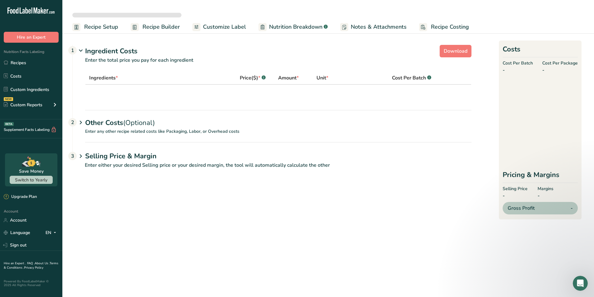
select select "12"
select select "5"
select select "12"
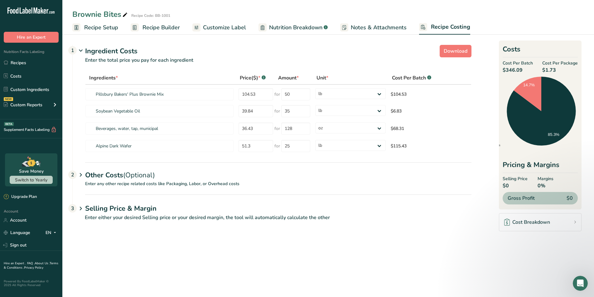
click at [82, 180] on icon at bounding box center [80, 175] width 7 height 12
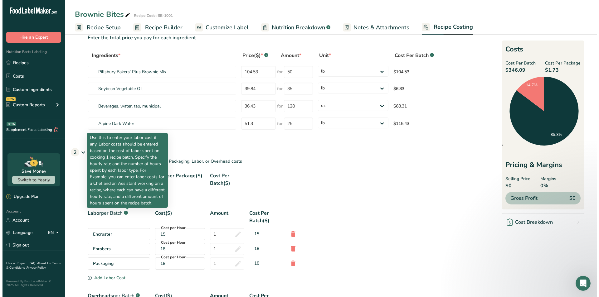
scroll to position [41, 0]
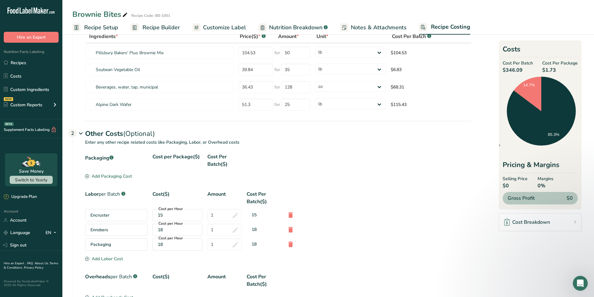
click at [86, 177] on icon at bounding box center [87, 176] width 4 height 4
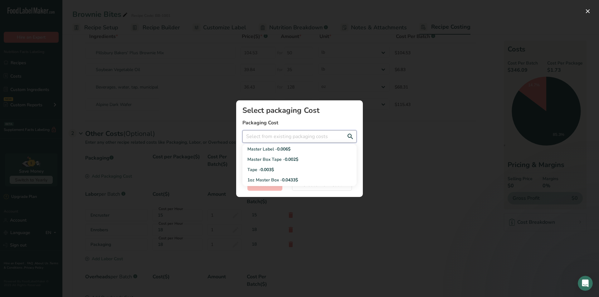
click at [284, 141] on input "Add New Recipe Cost Modal" at bounding box center [299, 136] width 114 height 12
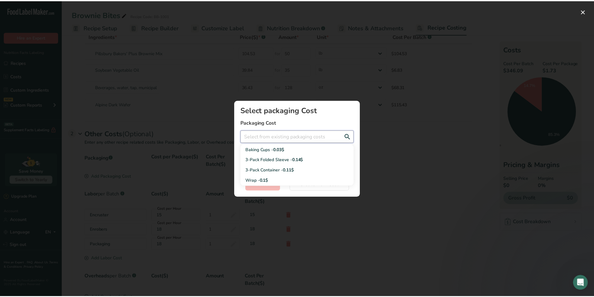
scroll to position [0, 0]
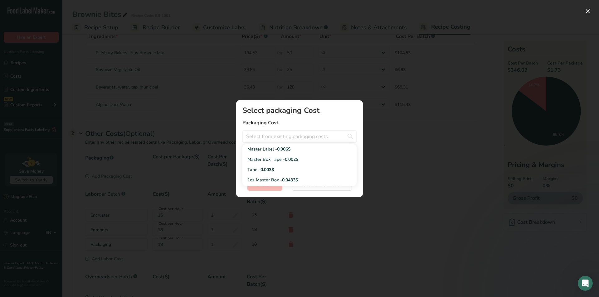
click at [390, 111] on div "Add New Recipe Cost Modal" at bounding box center [299, 148] width 599 height 297
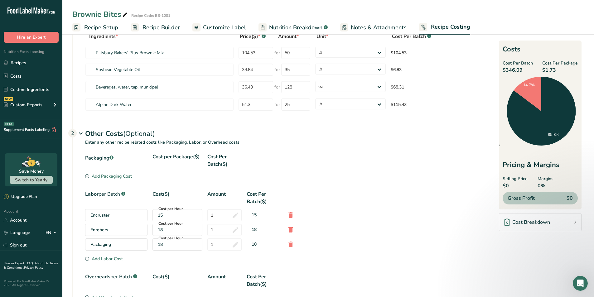
drag, startPoint x: 568, startPoint y: 71, endPoint x: 541, endPoint y: 72, distance: 26.5
click at [541, 72] on div "Cost Per Batch $346.09 Cost Per Package $1.73" at bounding box center [540, 67] width 75 height 14
click at [94, 29] on span "Recipe Setup" at bounding box center [101, 27] width 34 height 8
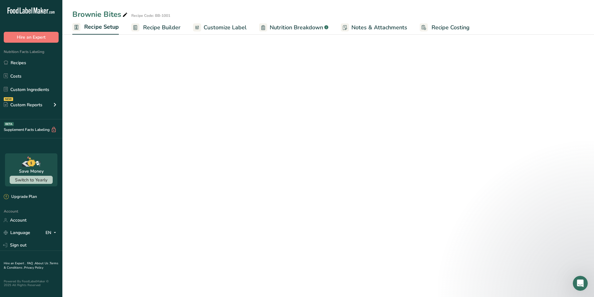
select select "22"
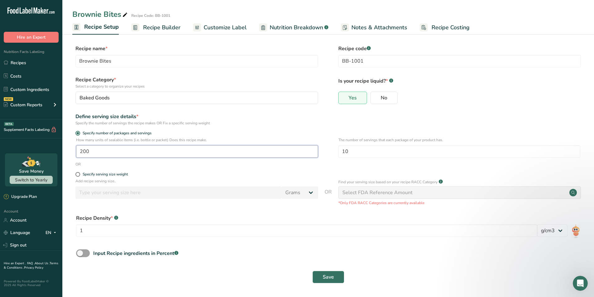
click at [159, 153] on input "200" at bounding box center [197, 151] width 242 height 12
click at [441, 23] on span "Recipe Costing" at bounding box center [450, 27] width 38 height 8
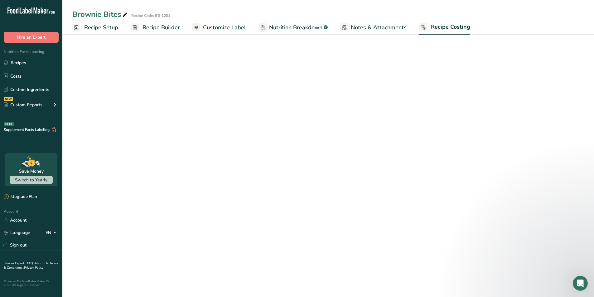
select select "12"
select select "5"
select select "12"
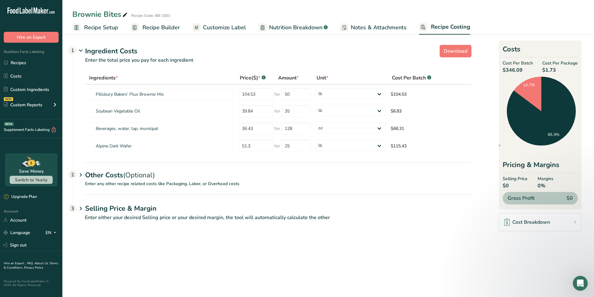
click at [79, 178] on icon at bounding box center [80, 175] width 7 height 12
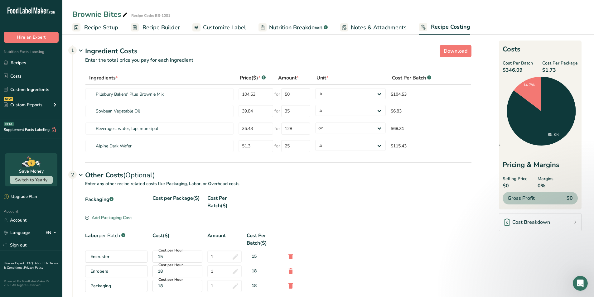
click at [100, 219] on div "Add Packaging Cost" at bounding box center [108, 217] width 47 height 7
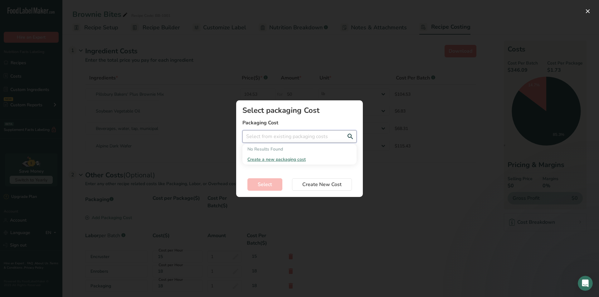
click at [295, 135] on input "Add New Recipe Cost Modal" at bounding box center [299, 136] width 114 height 12
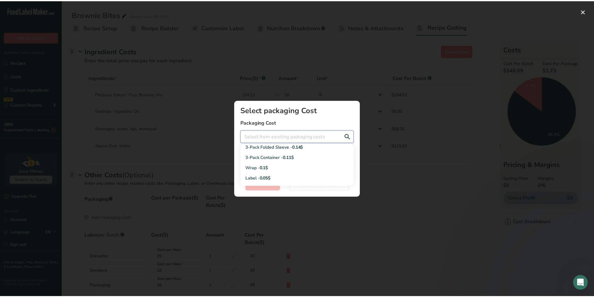
scroll to position [81, 0]
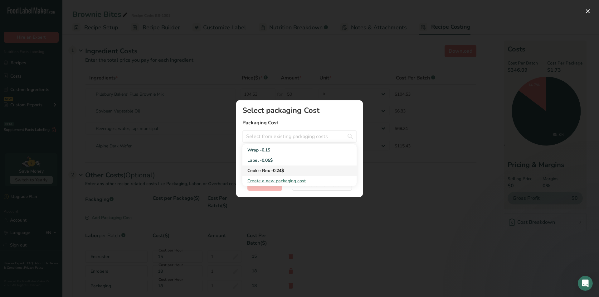
click at [301, 169] on div "Cookie Box - 0.24$" at bounding box center [294, 170] width 94 height 7
type input "Cookie Box - 0.24$"
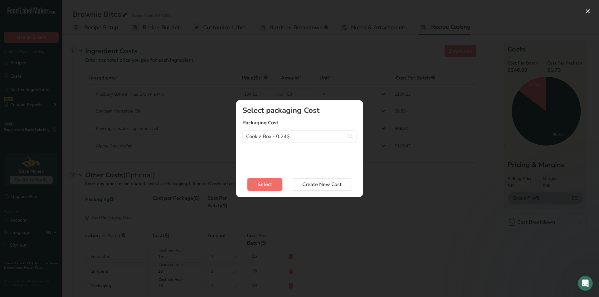
click at [276, 187] on button "Select" at bounding box center [264, 184] width 35 height 12
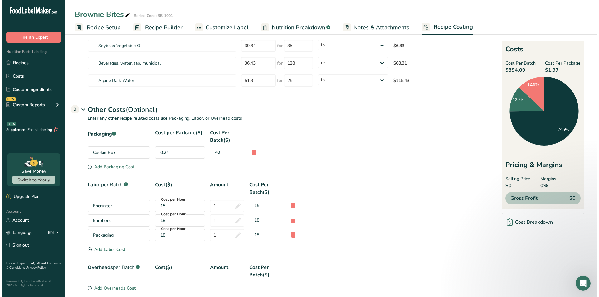
scroll to position [83, 0]
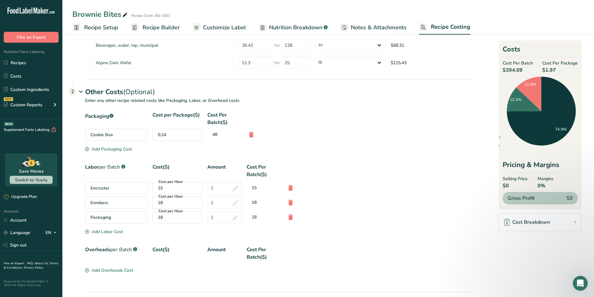
click at [101, 153] on section "Packaging .a-a{fill:#347362;}.b-a{fill:#fff;} Cost per Package($) Cost Per Batc…" at bounding box center [278, 132] width 386 height 42
click at [108, 149] on div "Add Packaging Cost" at bounding box center [108, 149] width 47 height 7
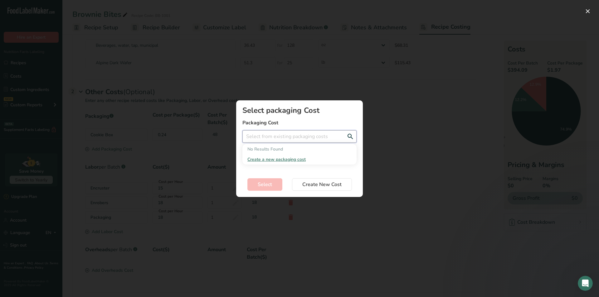
click at [286, 142] on input "Add New Recipe Cost Modal" at bounding box center [299, 136] width 114 height 12
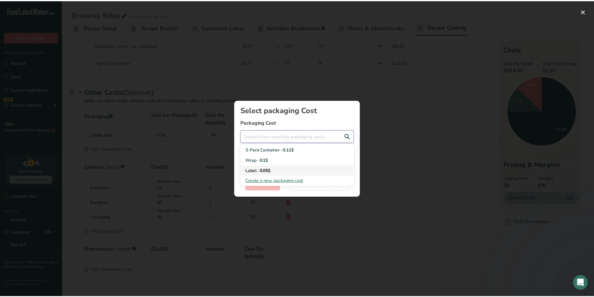
scroll to position [0, 0]
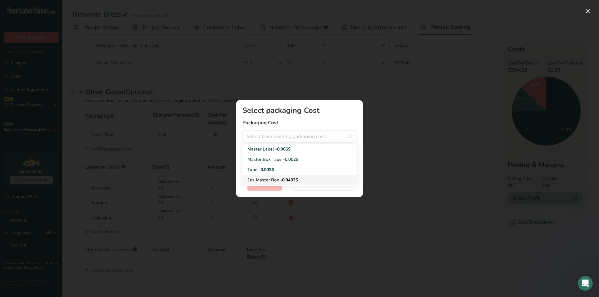
click at [277, 181] on div "1oz Master Box - 0.0433$" at bounding box center [294, 180] width 94 height 7
type input "1oz Master Box - 0.0433$"
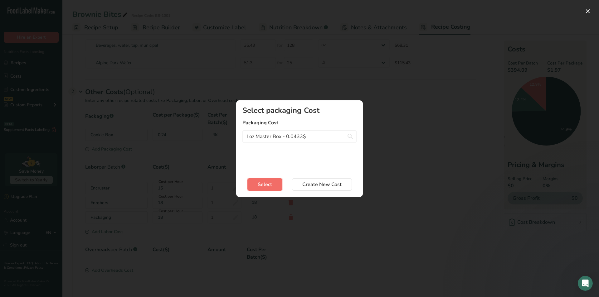
click at [262, 186] on span "Select" at bounding box center [264, 184] width 14 height 7
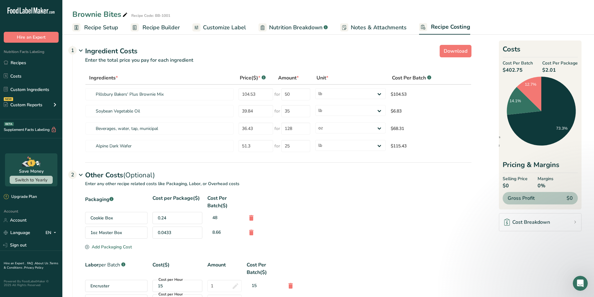
click at [100, 26] on span "Recipe Setup" at bounding box center [101, 27] width 34 height 8
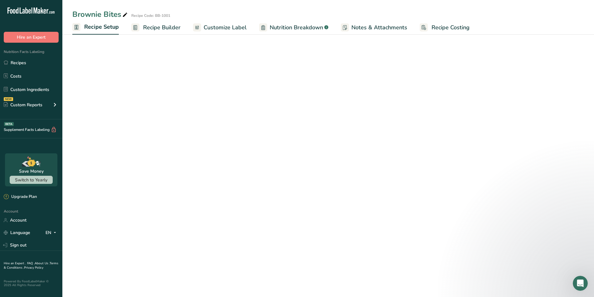
select select "22"
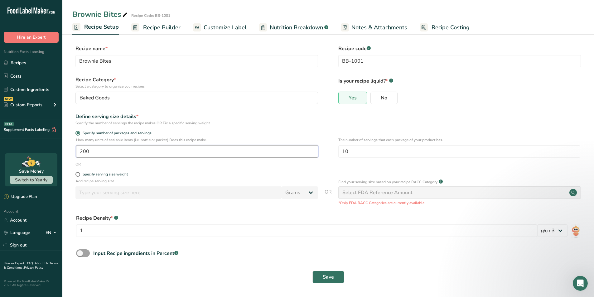
click at [106, 148] on input "200" at bounding box center [197, 151] width 242 height 12
click at [351, 152] on input "10" at bounding box center [459, 151] width 242 height 12
click at [351, 151] on input "10" at bounding box center [459, 151] width 242 height 12
drag, startPoint x: 351, startPoint y: 151, endPoint x: 339, endPoint y: 153, distance: 12.0
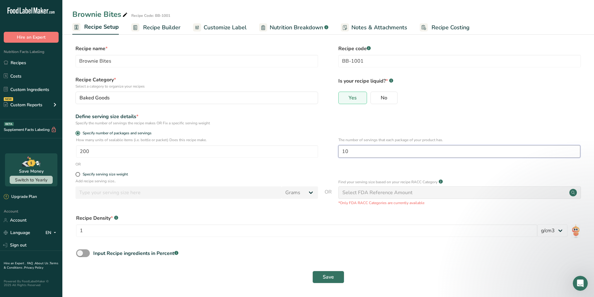
click at [340, 153] on input "10" at bounding box center [459, 151] width 242 height 12
type input "6"
click at [214, 152] on input "200" at bounding box center [197, 151] width 242 height 12
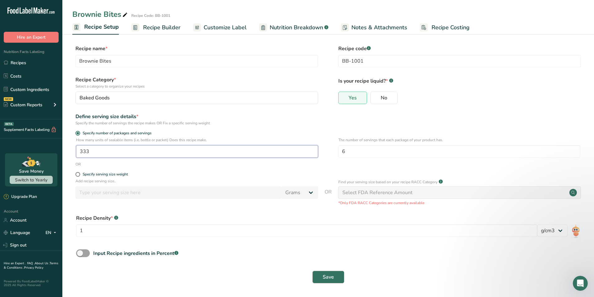
type input "333"
click at [326, 281] on button "Save" at bounding box center [328, 277] width 32 height 12
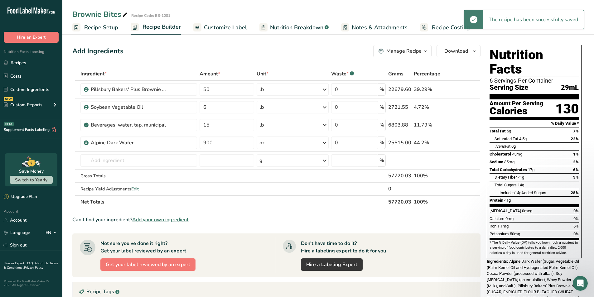
click at [446, 28] on span "Recipe Costing" at bounding box center [451, 27] width 38 height 8
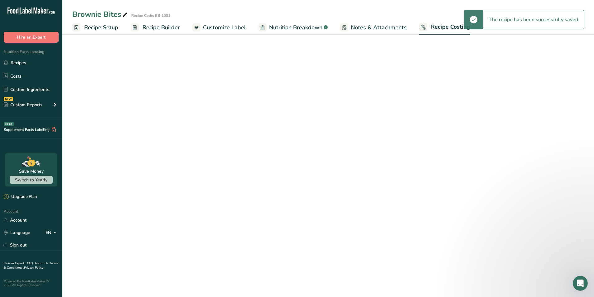
select select "12"
select select "5"
select select "12"
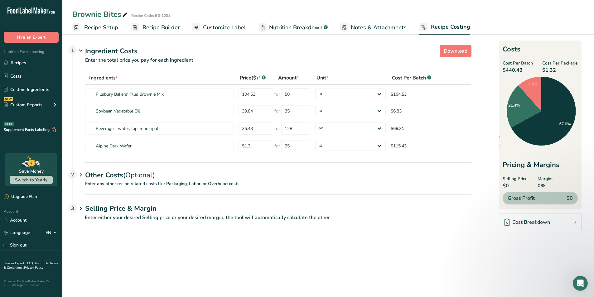
click at [93, 26] on span "Recipe Setup" at bounding box center [101, 27] width 34 height 8
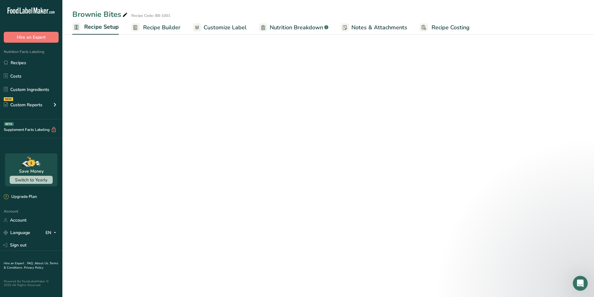
select select "22"
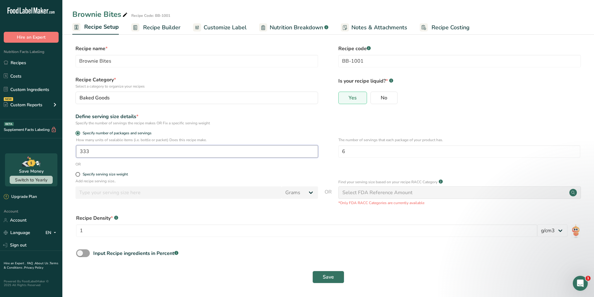
click at [147, 151] on input "333" at bounding box center [197, 151] width 242 height 12
drag, startPoint x: 212, startPoint y: 141, endPoint x: 172, endPoint y: 142, distance: 39.9
click at [172, 142] on p "How many units of sealable items (i.e. bottle or packet) Does this recipe make." at bounding box center [197, 140] width 242 height 6
click at [169, 140] on p "How many units of sealable items (i.e. bottle or packet) Does this recipe make." at bounding box center [197, 140] width 242 height 6
click at [171, 141] on p "How many units of sealable items (i.e. bottle or packet) Does this recipe make." at bounding box center [197, 140] width 242 height 6
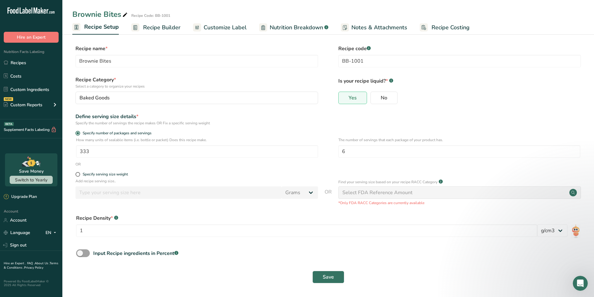
drag, startPoint x: 330, startPoint y: 192, endPoint x: 324, endPoint y: 192, distance: 6.2
click at [324, 192] on div "Add recipe serving size.. Grams kg mg mcg lb oz l mL fl oz tbsp tsp cup qt gall…" at bounding box center [328, 191] width 512 height 27
click at [159, 25] on span "Recipe Builder" at bounding box center [161, 27] width 37 height 8
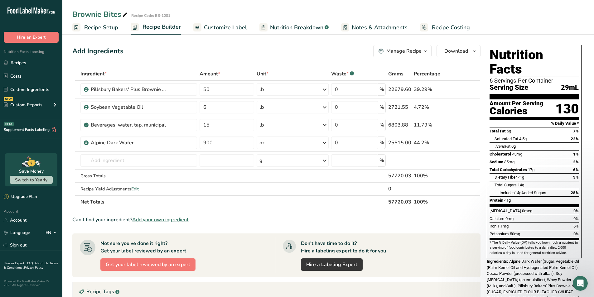
click at [436, 28] on span "Recipe Costing" at bounding box center [451, 27] width 38 height 8
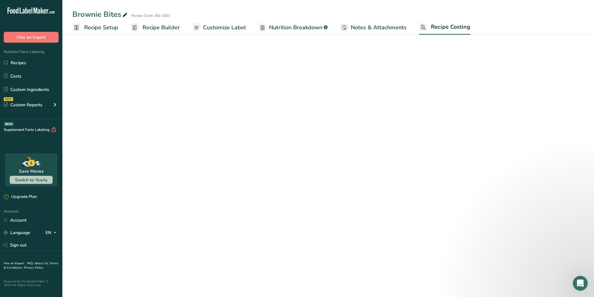
select select "12"
select select "5"
select select "12"
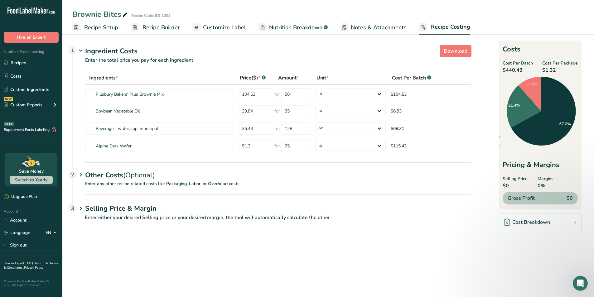
click at [112, 29] on span "Recipe Setup" at bounding box center [101, 27] width 34 height 8
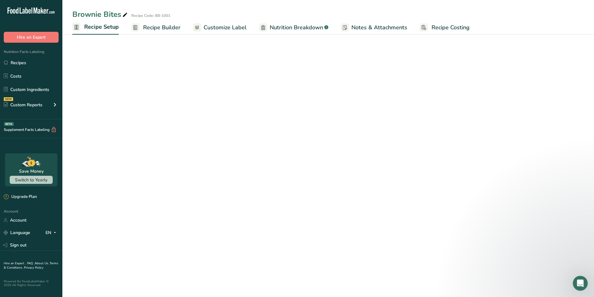
select select "22"
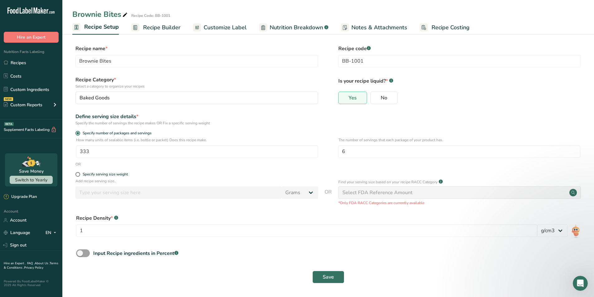
click at [170, 24] on span "Recipe Builder" at bounding box center [161, 27] width 37 height 8
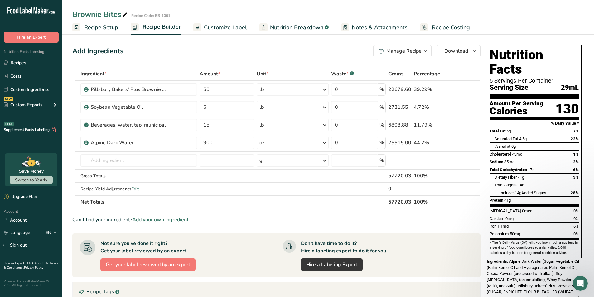
click at [105, 30] on span "Recipe Setup" at bounding box center [101, 27] width 34 height 8
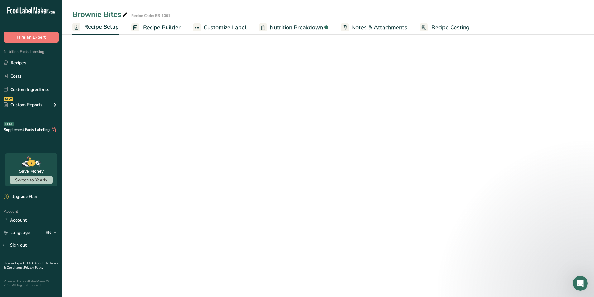
select select "22"
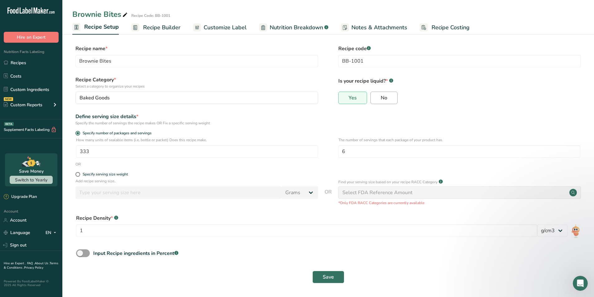
click at [381, 100] on span "No" at bounding box center [384, 98] width 7 height 6
click at [375, 100] on input "No" at bounding box center [373, 98] width 4 height 4
radio input "true"
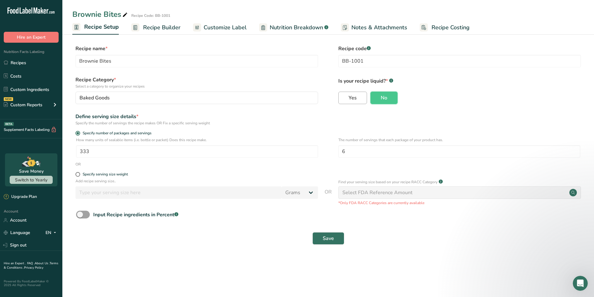
click at [339, 94] on label "Yes" at bounding box center [352, 98] width 29 height 12
click at [339, 96] on input "Yes" at bounding box center [341, 98] width 4 height 4
radio input "true"
radio input "false"
select select "22"
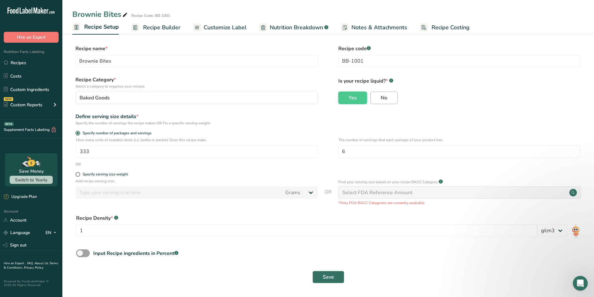
click at [378, 97] on label "No" at bounding box center [383, 98] width 27 height 12
click at [375, 97] on input "No" at bounding box center [373, 98] width 4 height 4
radio input "true"
radio input "false"
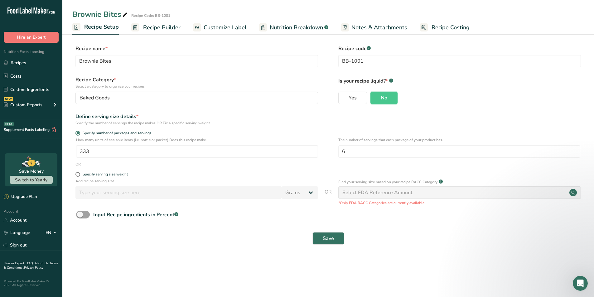
click at [166, 32] on link "Recipe Builder" at bounding box center [155, 28] width 49 height 14
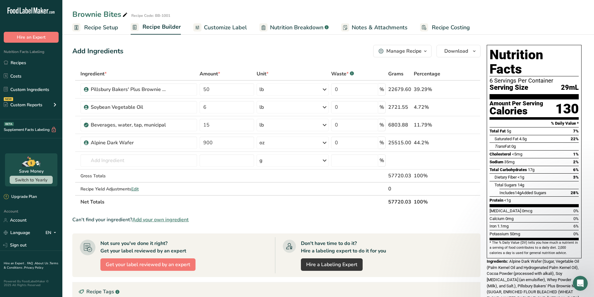
click at [115, 33] on link "Recipe Setup" at bounding box center [95, 28] width 46 height 14
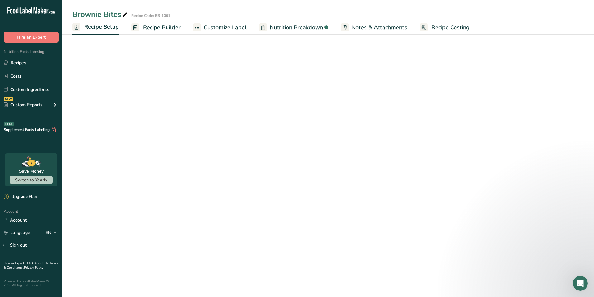
select select "22"
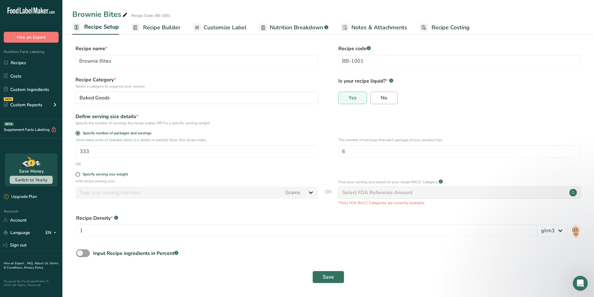
click at [381, 95] on span "No" at bounding box center [384, 98] width 7 height 6
click at [375, 96] on input "No" at bounding box center [373, 98] width 4 height 4
radio input "true"
radio input "false"
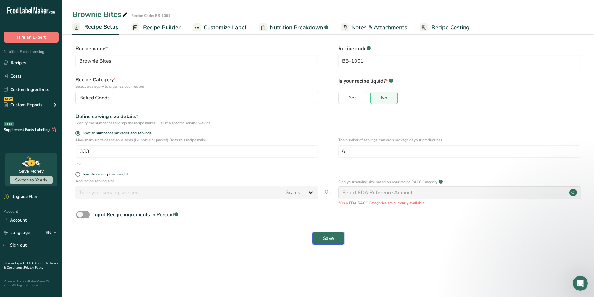
click at [329, 238] on span "Save" at bounding box center [328, 238] width 11 height 7
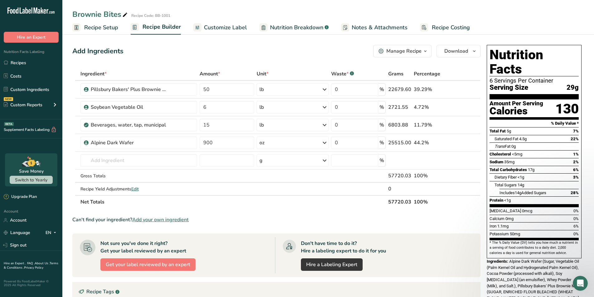
click at [111, 25] on span "Recipe Setup" at bounding box center [101, 27] width 34 height 8
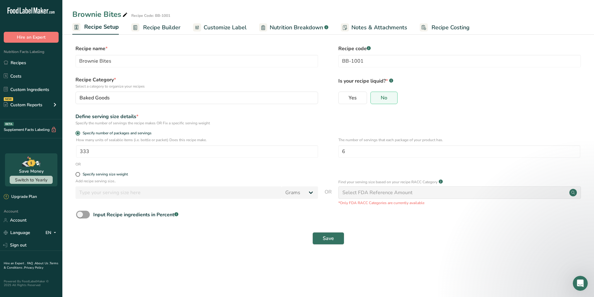
click at [166, 27] on span "Recipe Builder" at bounding box center [161, 27] width 37 height 8
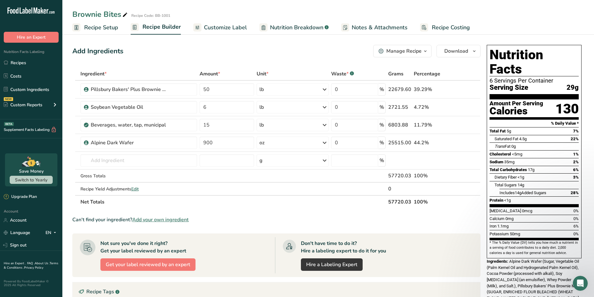
click at [206, 29] on span "Customize Label" at bounding box center [225, 27] width 43 height 8
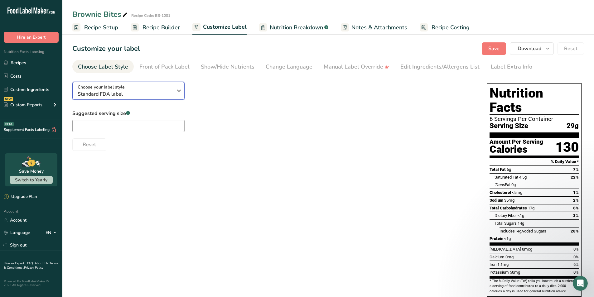
click at [183, 91] on button "Choose your label style Standard FDA label" at bounding box center [128, 91] width 112 height 18
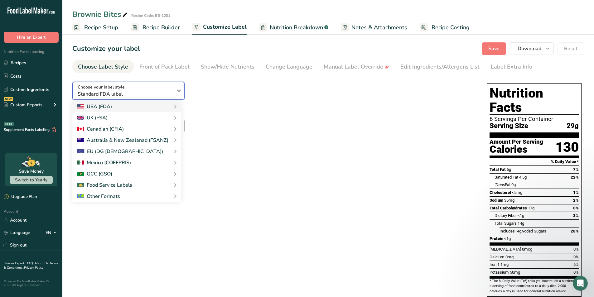
click at [183, 91] on button "Choose your label style Standard FDA label" at bounding box center [128, 91] width 112 height 18
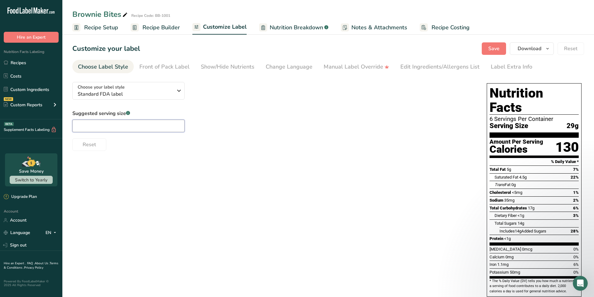
click at [168, 125] on input "text" at bounding box center [128, 126] width 112 height 12
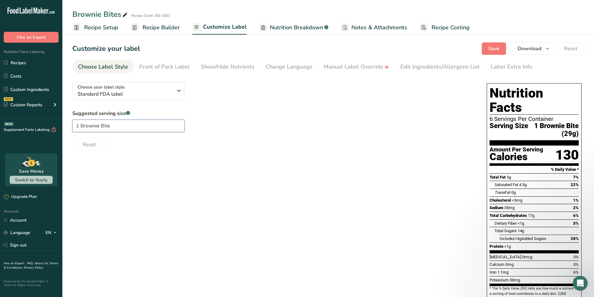
type input "1 Brownie Bites"
